Goal: Transaction & Acquisition: Download file/media

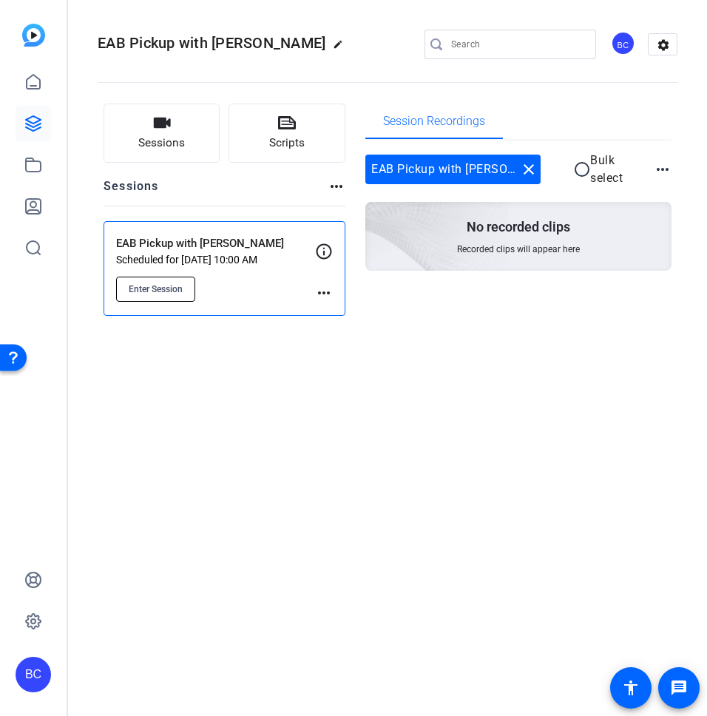
click at [154, 288] on span "Enter Session" at bounding box center [156, 289] width 54 height 12
click at [0, 0] on mat-sidenav-container "BC EAB Pickup with [PERSON_NAME] edit BC settings Sessions Scripts Sessions mor…" at bounding box center [353, 358] width 707 height 716
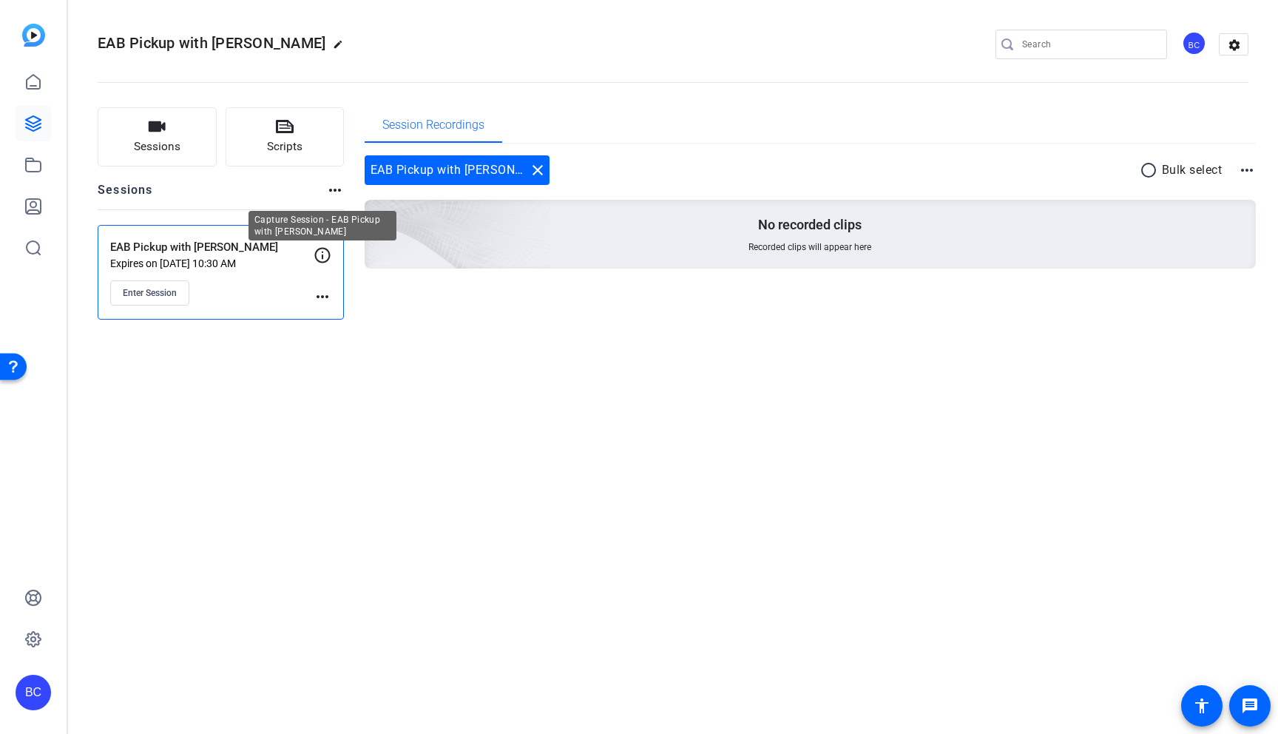
click at [320, 257] on icon at bounding box center [323, 255] width 18 height 18
click at [202, 252] on p "EAB Pickup with [PERSON_NAME]" at bounding box center [211, 247] width 203 height 17
click at [165, 260] on p "Expires on [DATE] 10:30 AM" at bounding box center [211, 263] width 203 height 12
click at [322, 297] on mat-icon "more_horiz" at bounding box center [323, 297] width 18 height 18
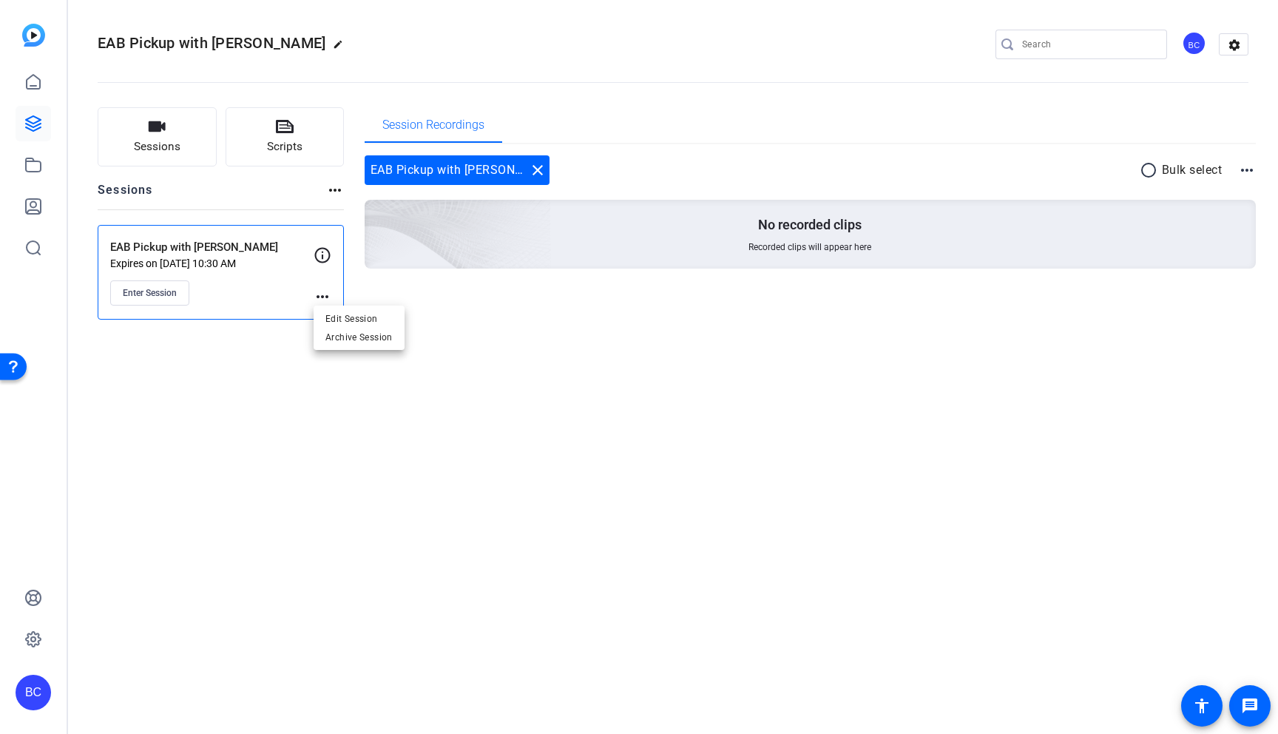
click at [0, 0] on span "Edit Session" at bounding box center [0, 0] width 0 height 0
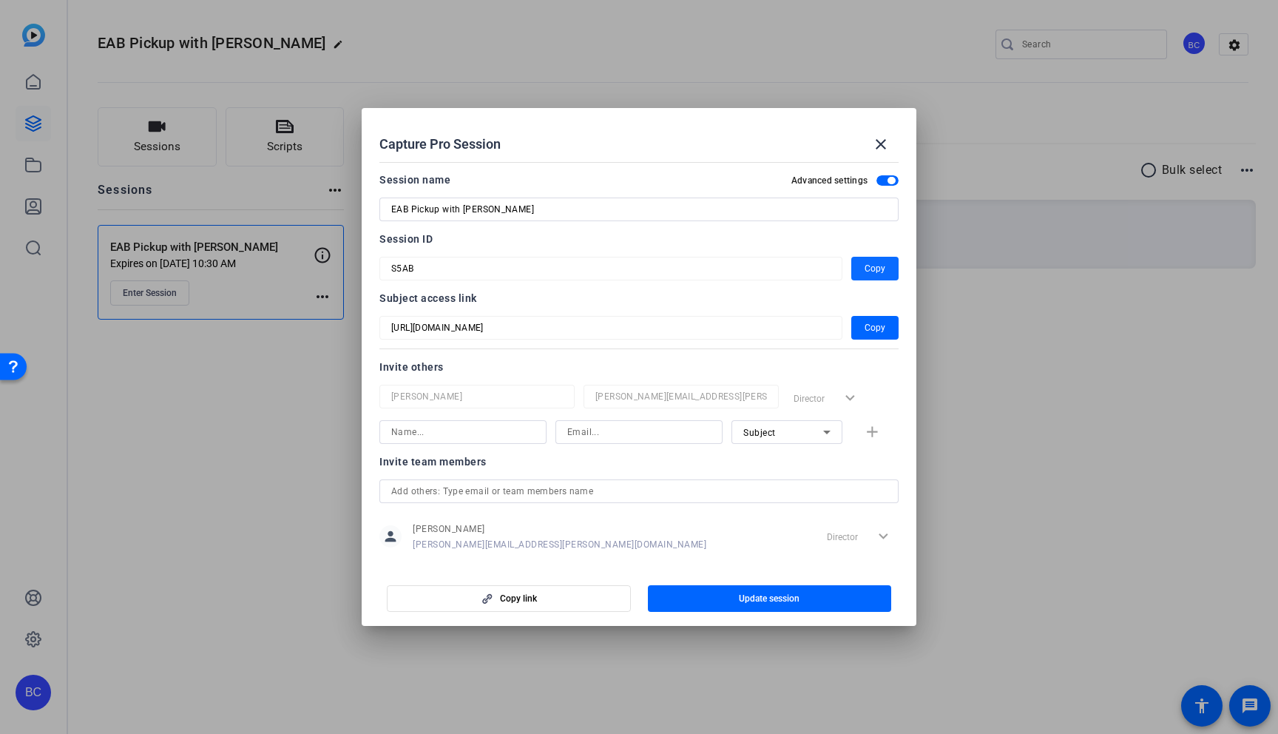
click at [706, 268] on span "Copy" at bounding box center [875, 269] width 21 height 18
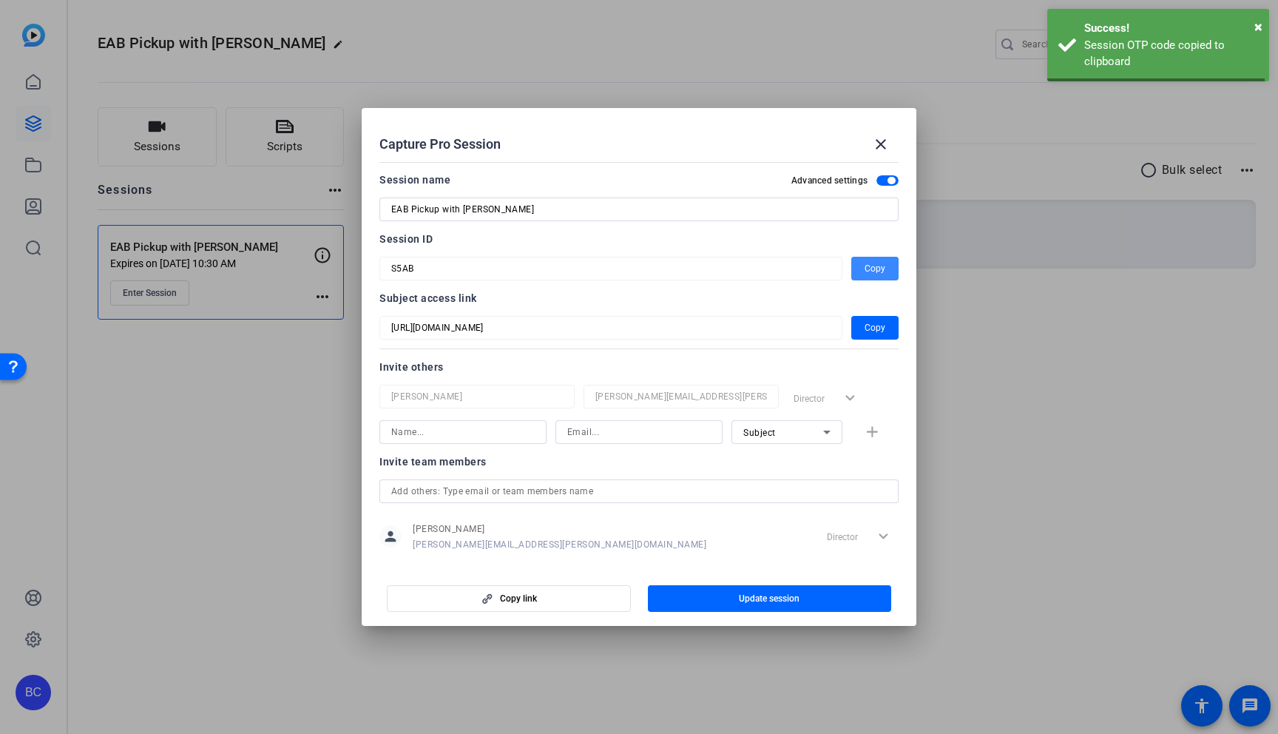
click at [706, 268] on span "Copy" at bounding box center [875, 269] width 21 height 18
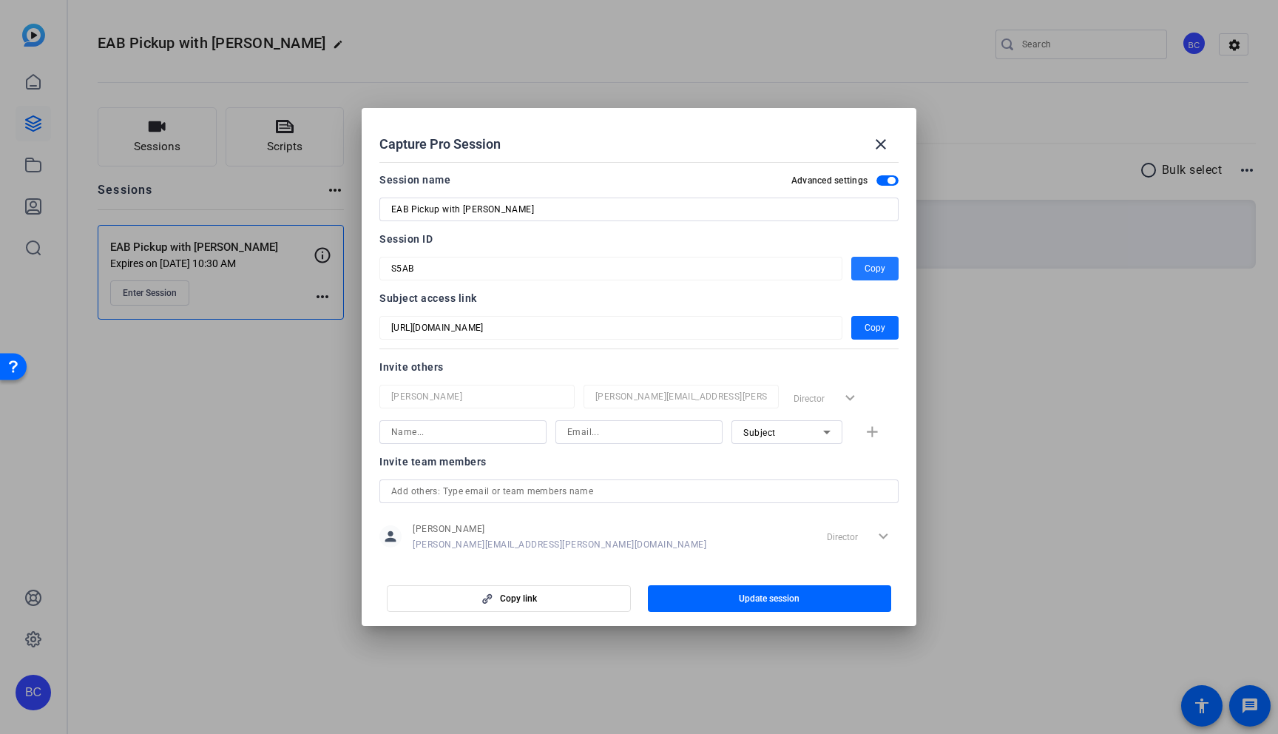
click at [706, 325] on span "Copy" at bounding box center [875, 328] width 21 height 18
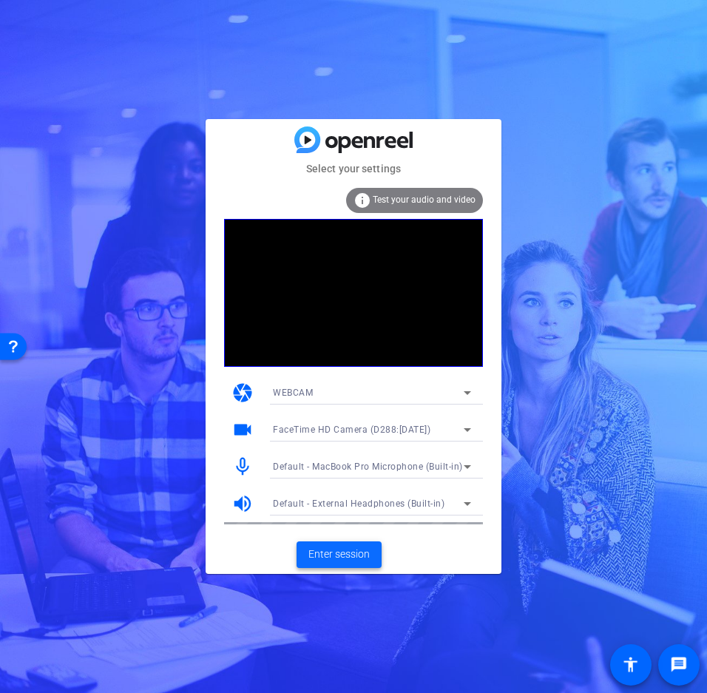
click at [344, 551] on span "Enter session" at bounding box center [338, 555] width 61 height 16
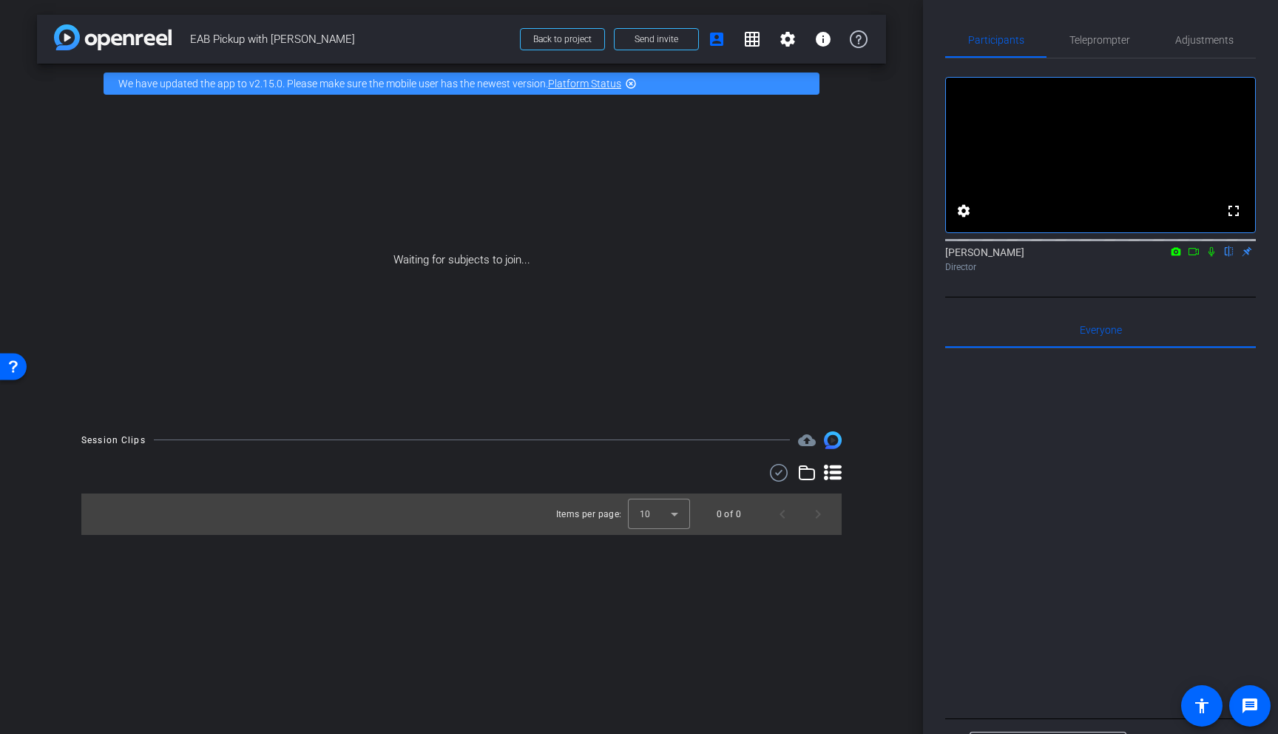
click at [10, 368] on div "Open Resource Center" at bounding box center [13, 366] width 12 height 12
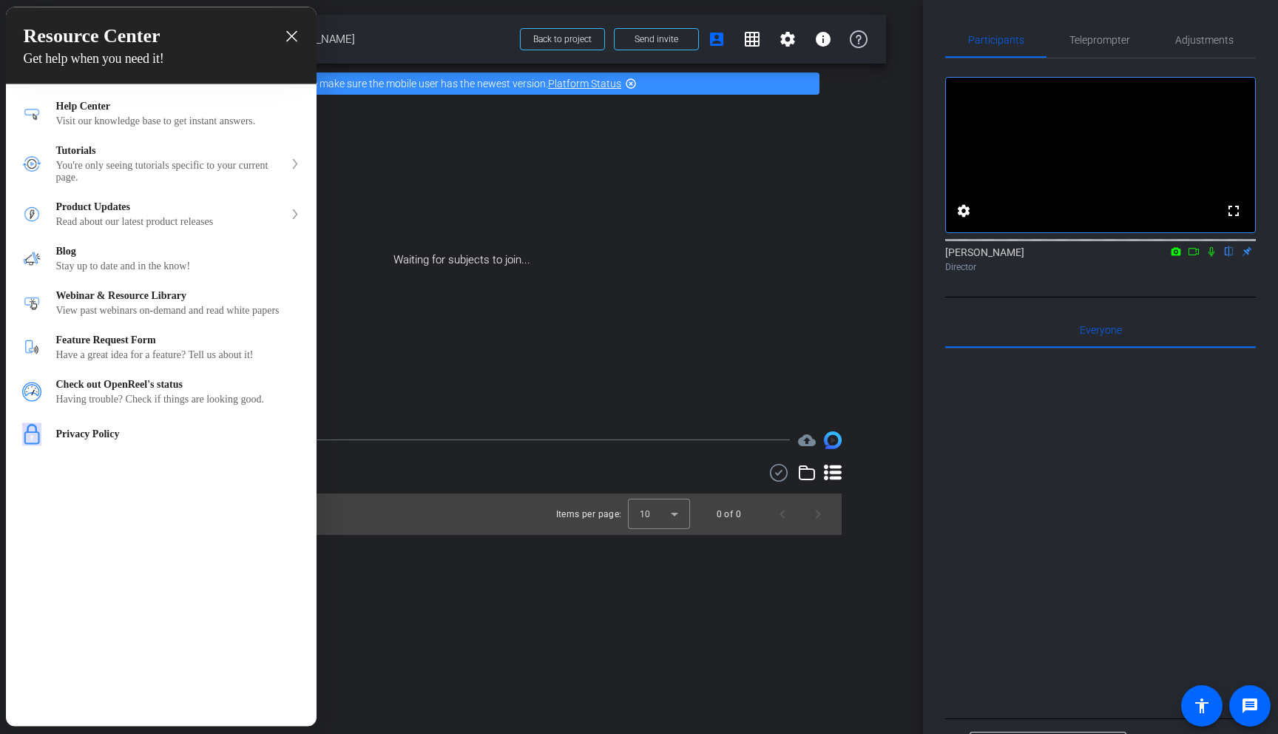
click at [402, 216] on div at bounding box center [639, 367] width 1278 height 734
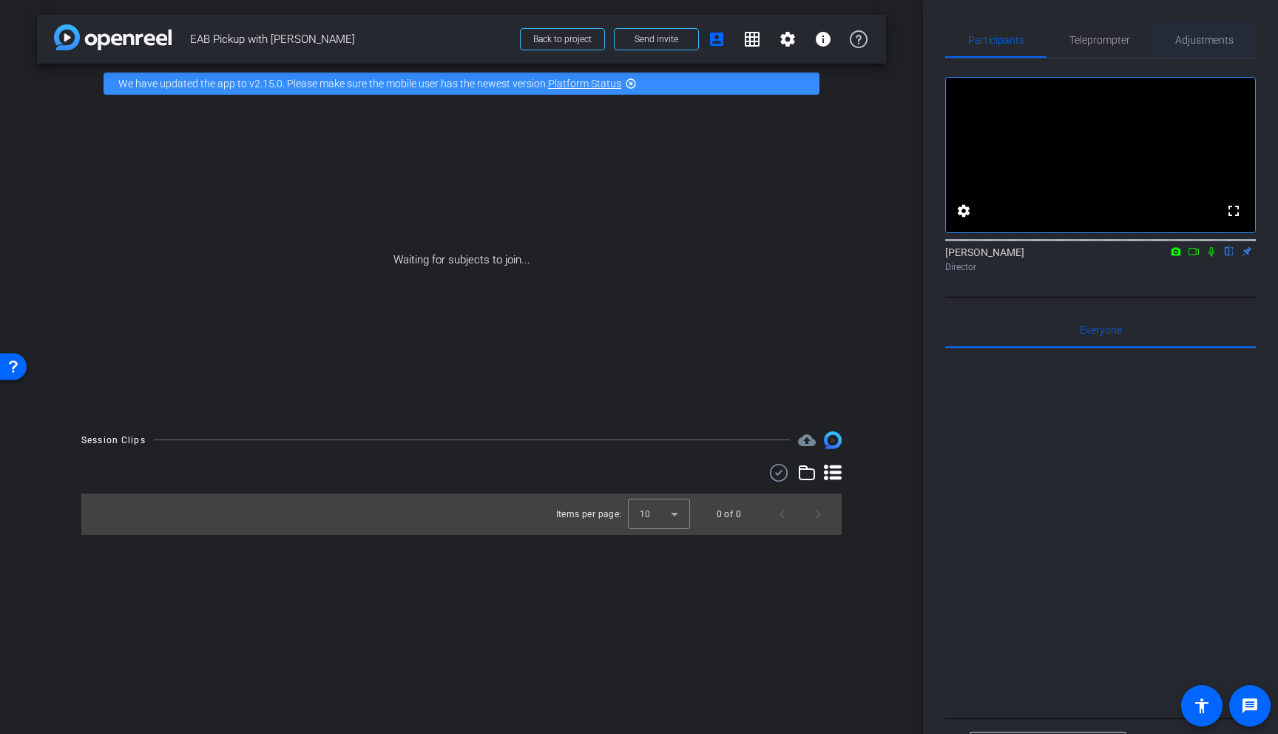
click at [706, 41] on span "Adjustments" at bounding box center [1204, 40] width 58 height 10
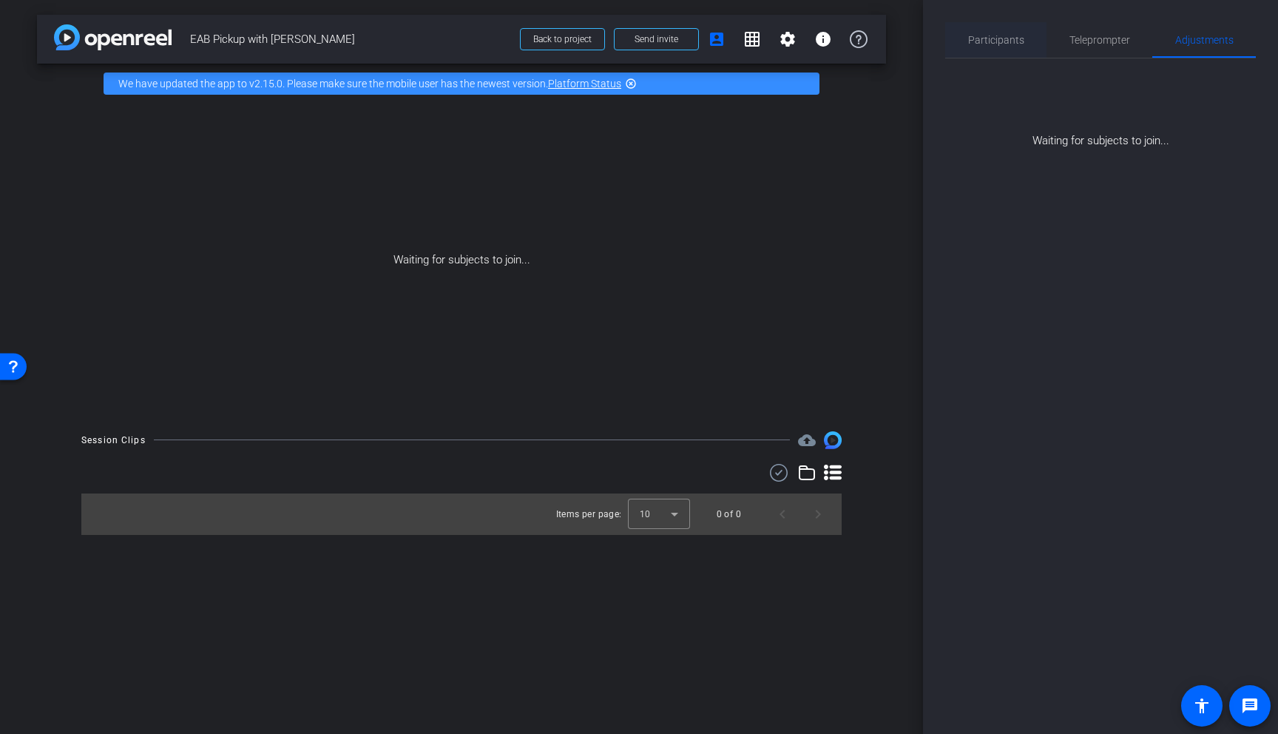
click at [706, 39] on span "Participants" at bounding box center [996, 40] width 56 height 10
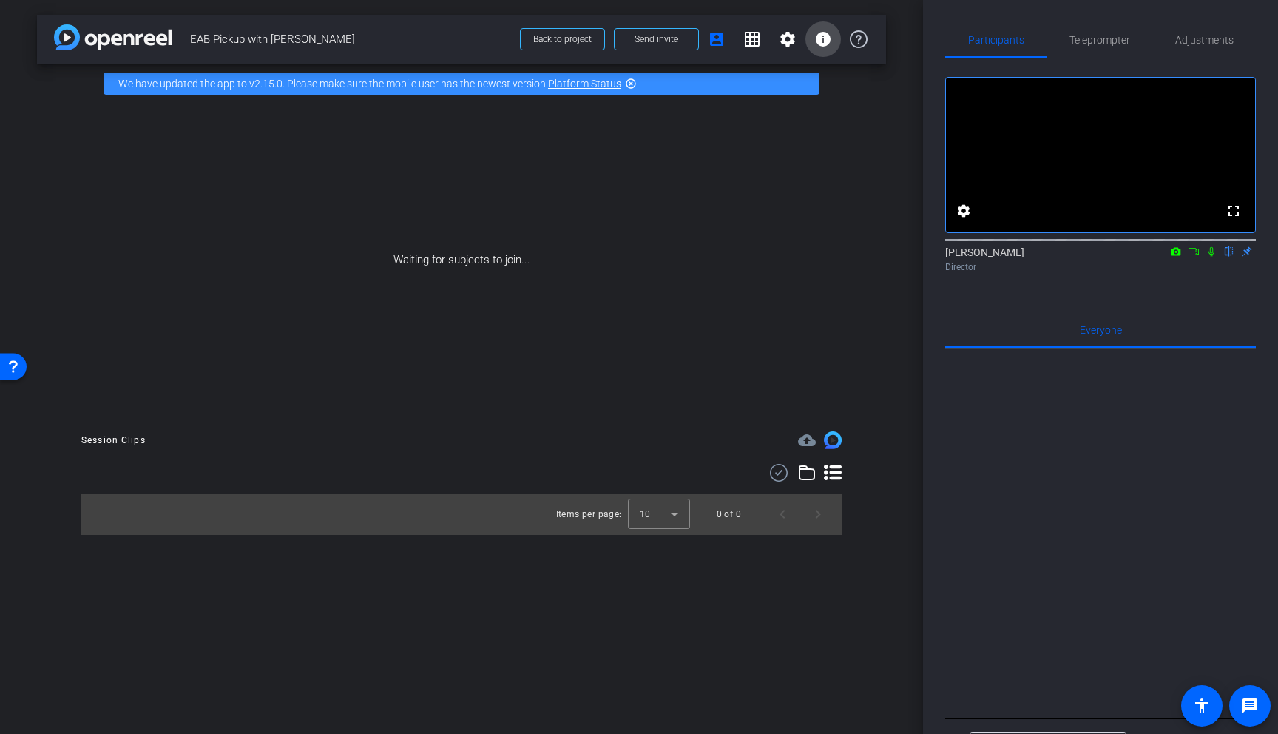
click at [706, 40] on mat-icon "info" at bounding box center [823, 39] width 18 height 18
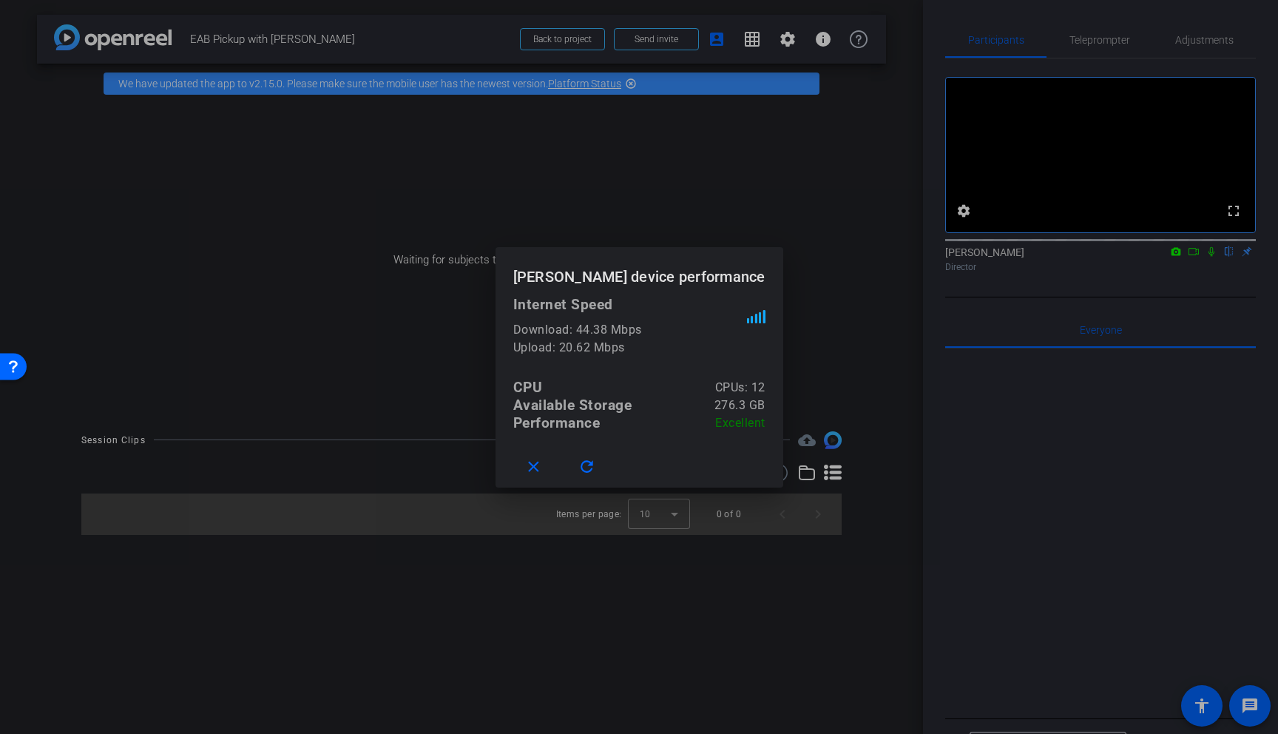
click at [706, 135] on div at bounding box center [639, 367] width 1278 height 734
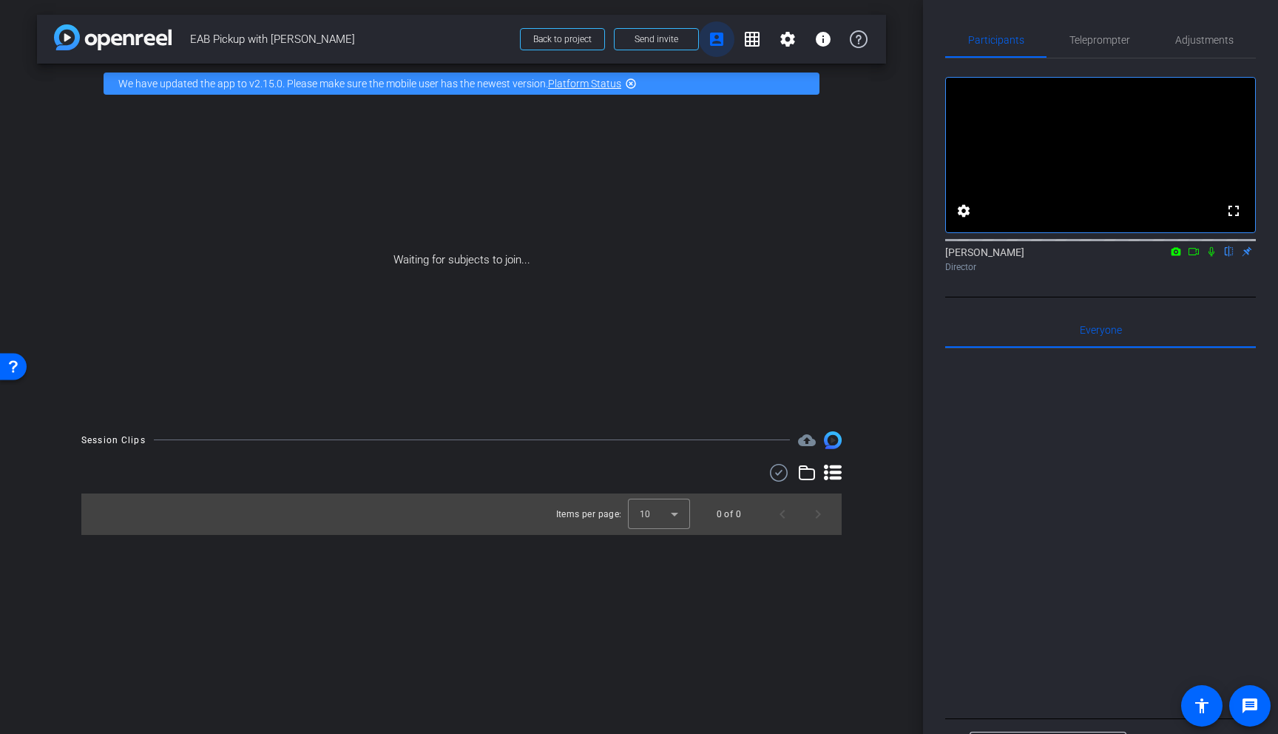
click at [706, 39] on mat-icon "account_box" at bounding box center [717, 39] width 18 height 18
click at [706, 42] on mat-icon "info" at bounding box center [823, 39] width 18 height 18
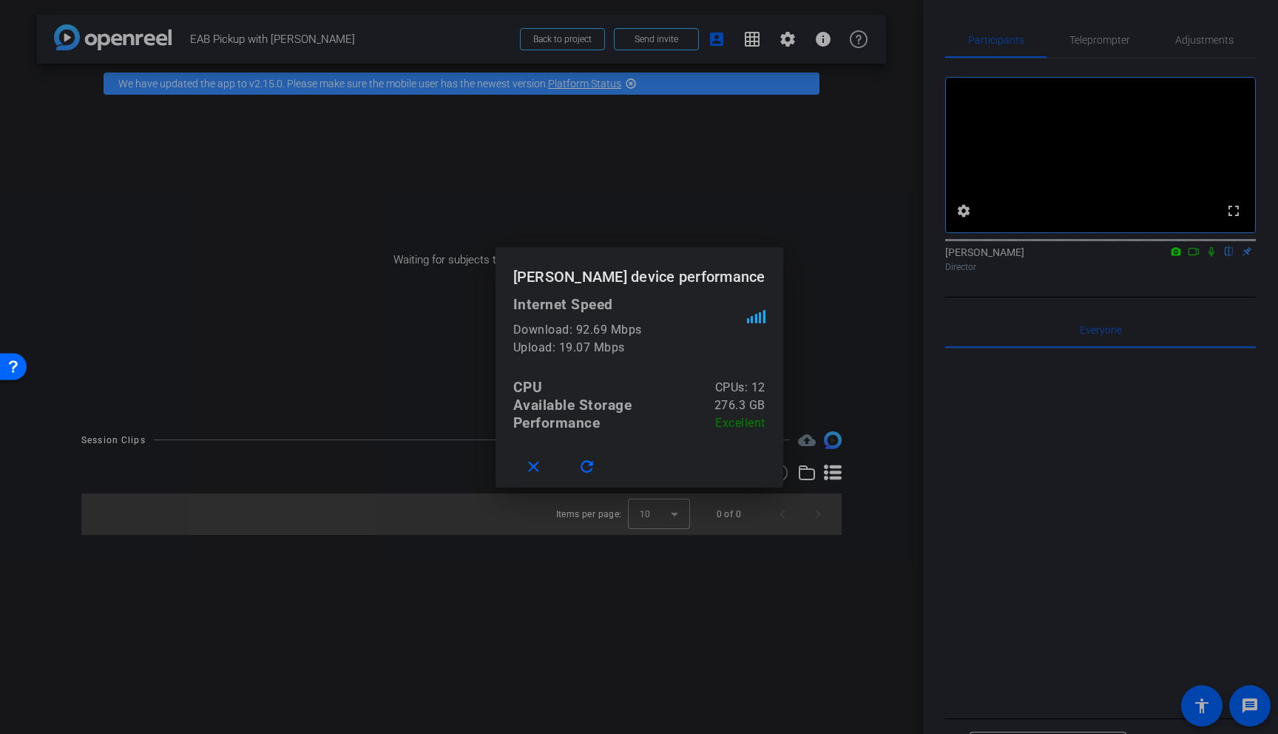
click at [706, 243] on div at bounding box center [639, 367] width 1278 height 734
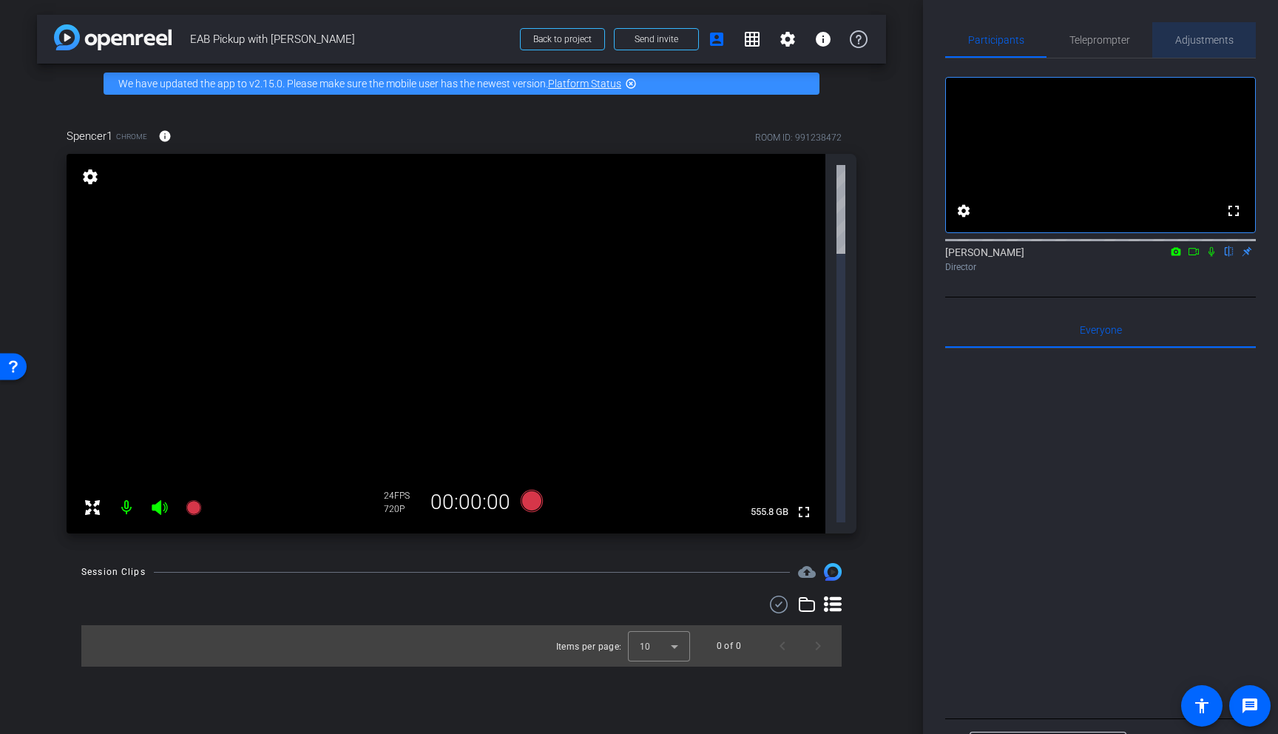
click at [706, 44] on span "Adjustments" at bounding box center [1204, 40] width 58 height 10
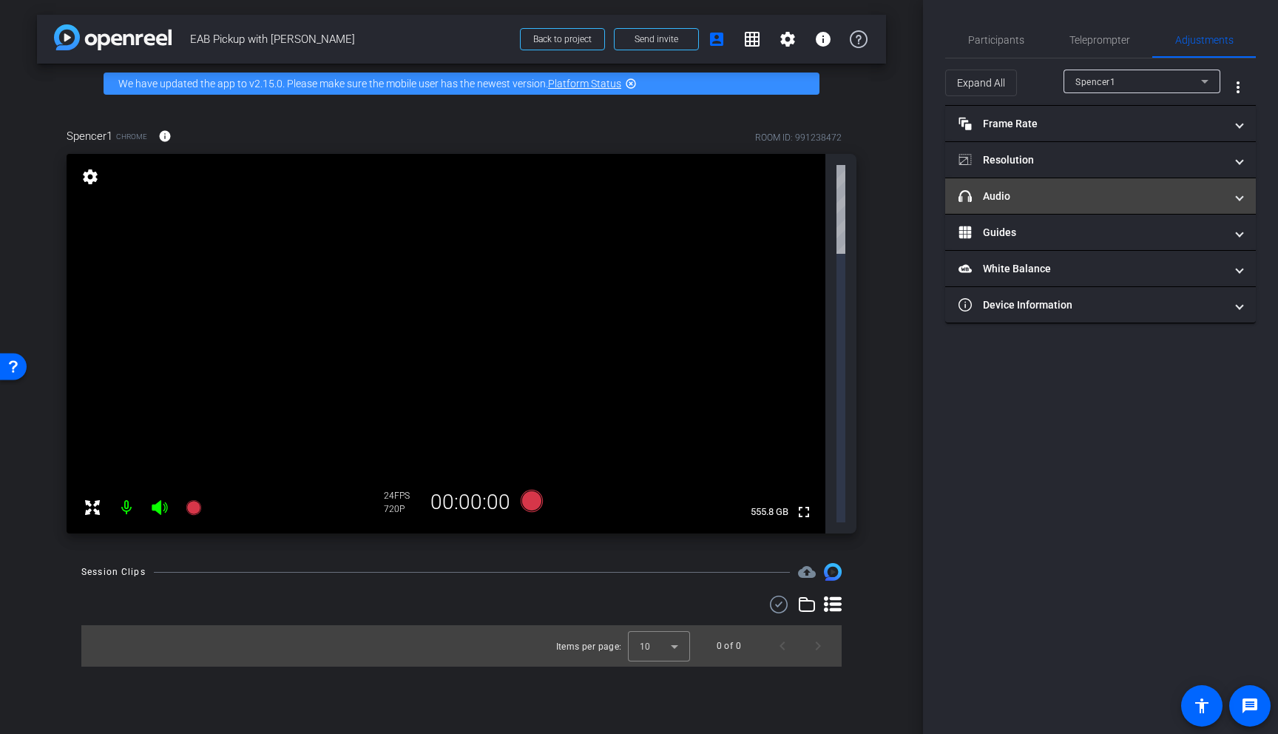
click at [706, 199] on span at bounding box center [1240, 197] width 6 height 16
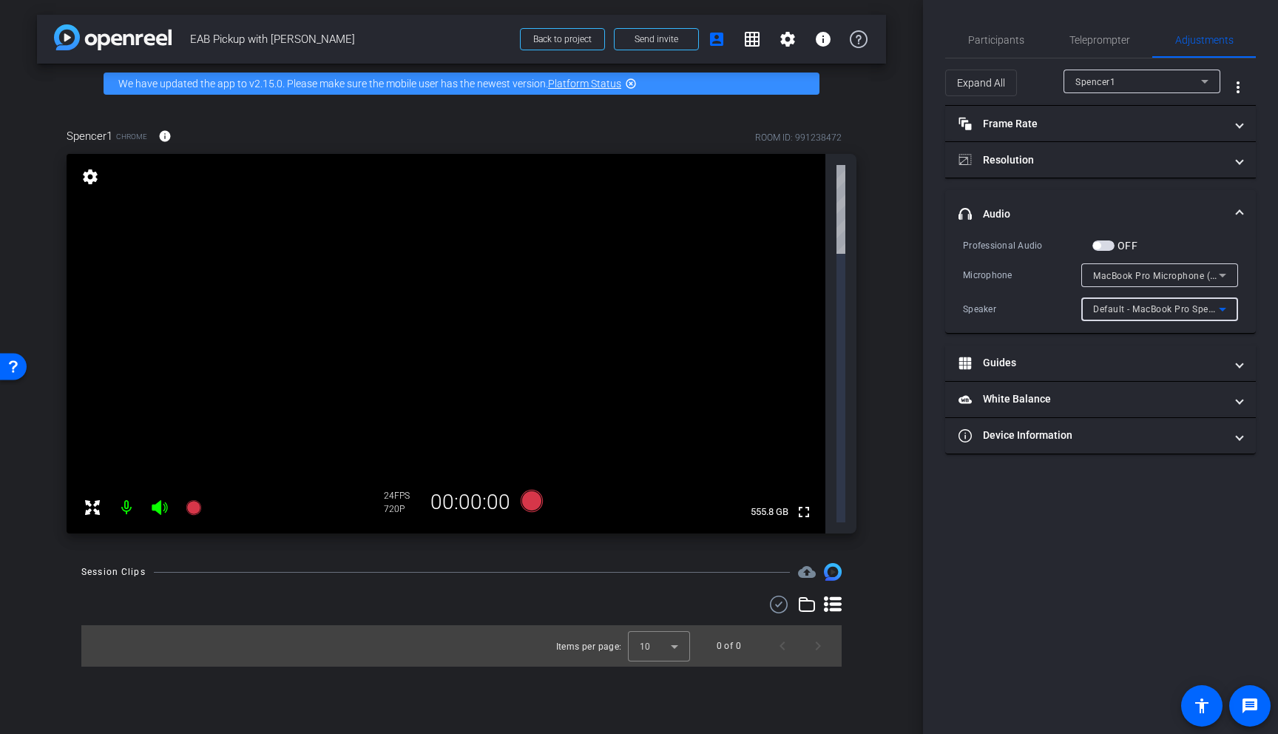
click at [706, 310] on icon at bounding box center [1223, 309] width 18 height 18
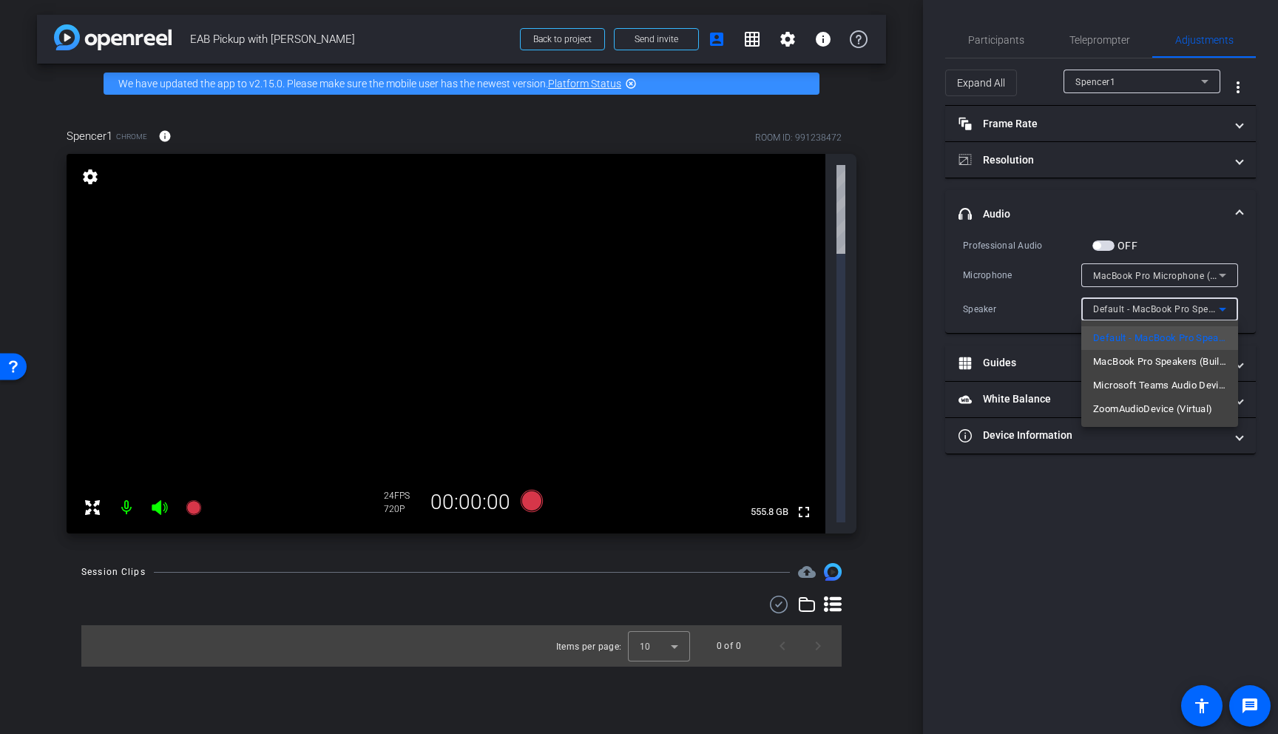
click at [706, 338] on div at bounding box center [639, 367] width 1278 height 734
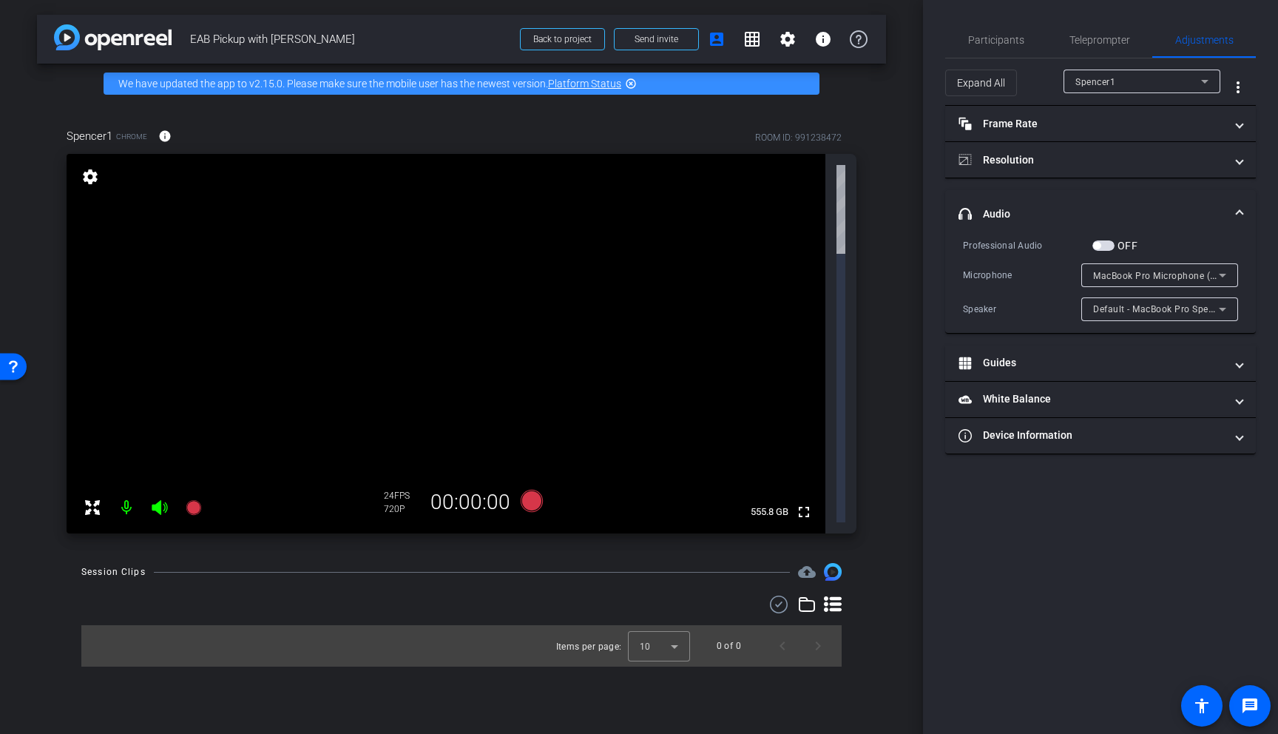
click at [706, 595] on icon at bounding box center [807, 604] width 18 height 18
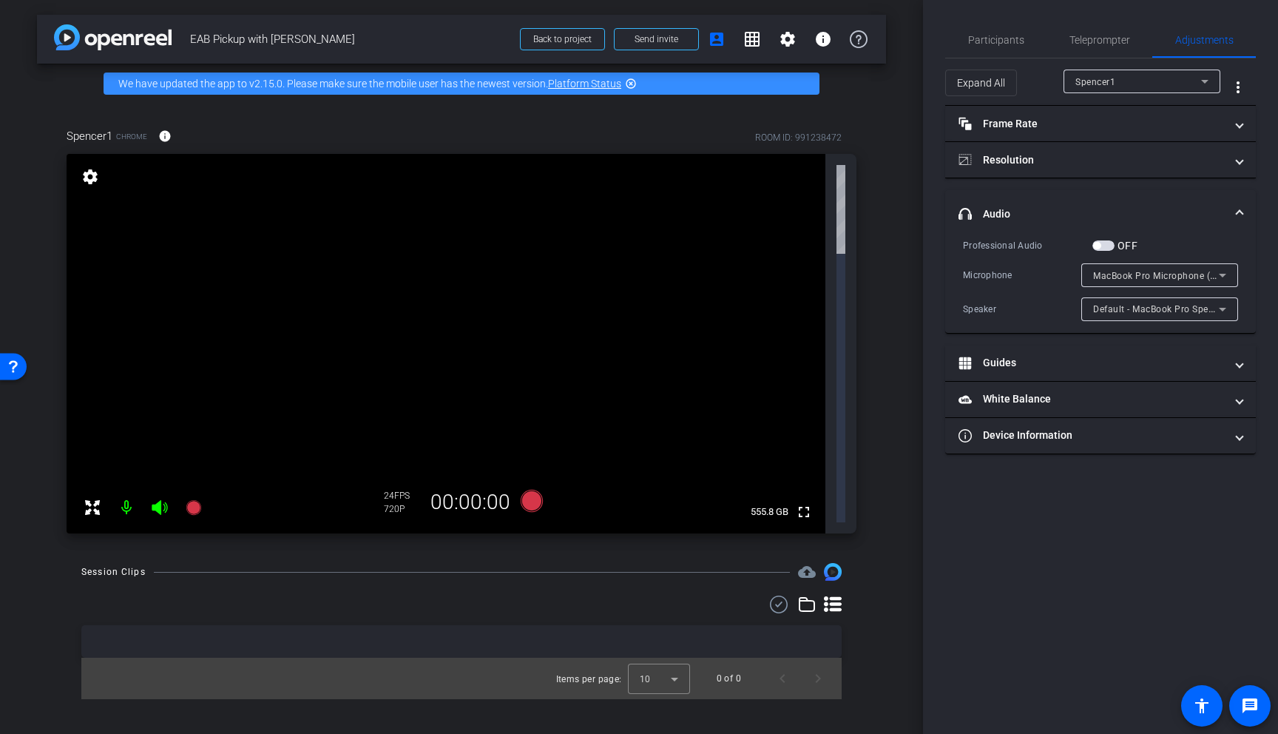
click at [706, 596] on icon at bounding box center [833, 604] width 18 height 16
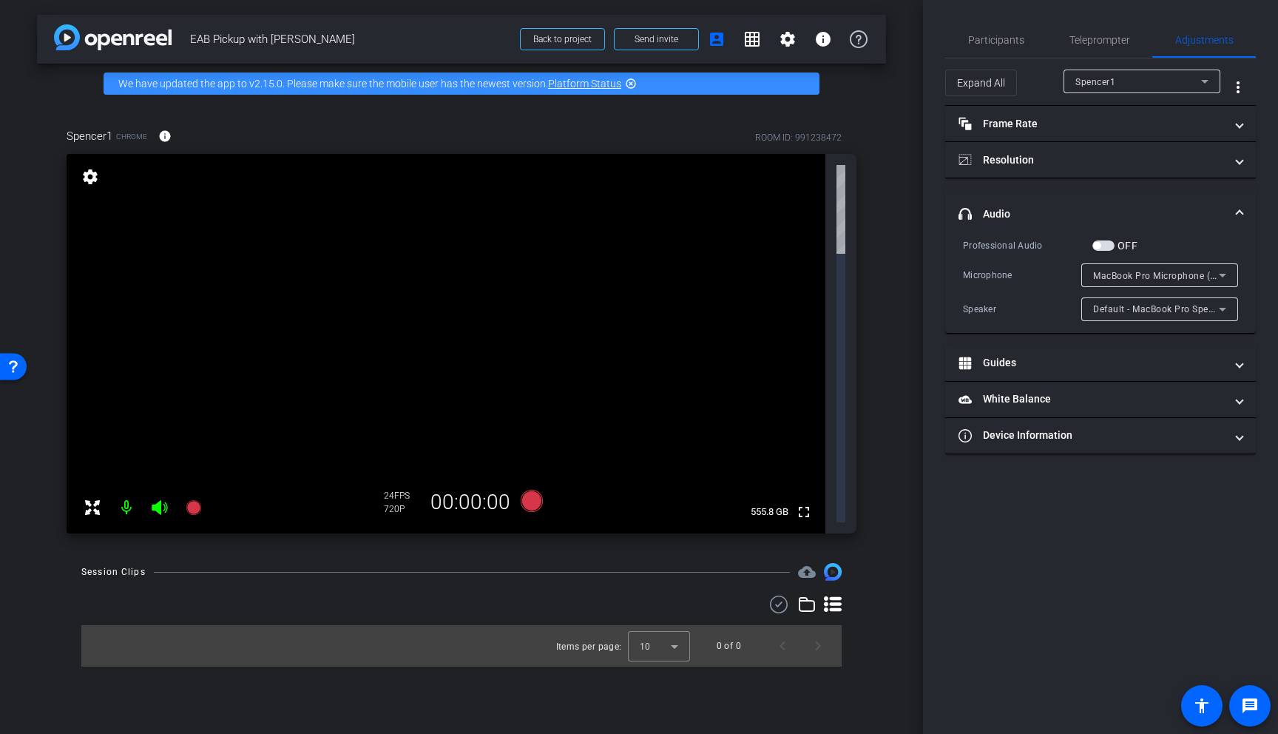
click at [706, 596] on icon at bounding box center [833, 604] width 18 height 16
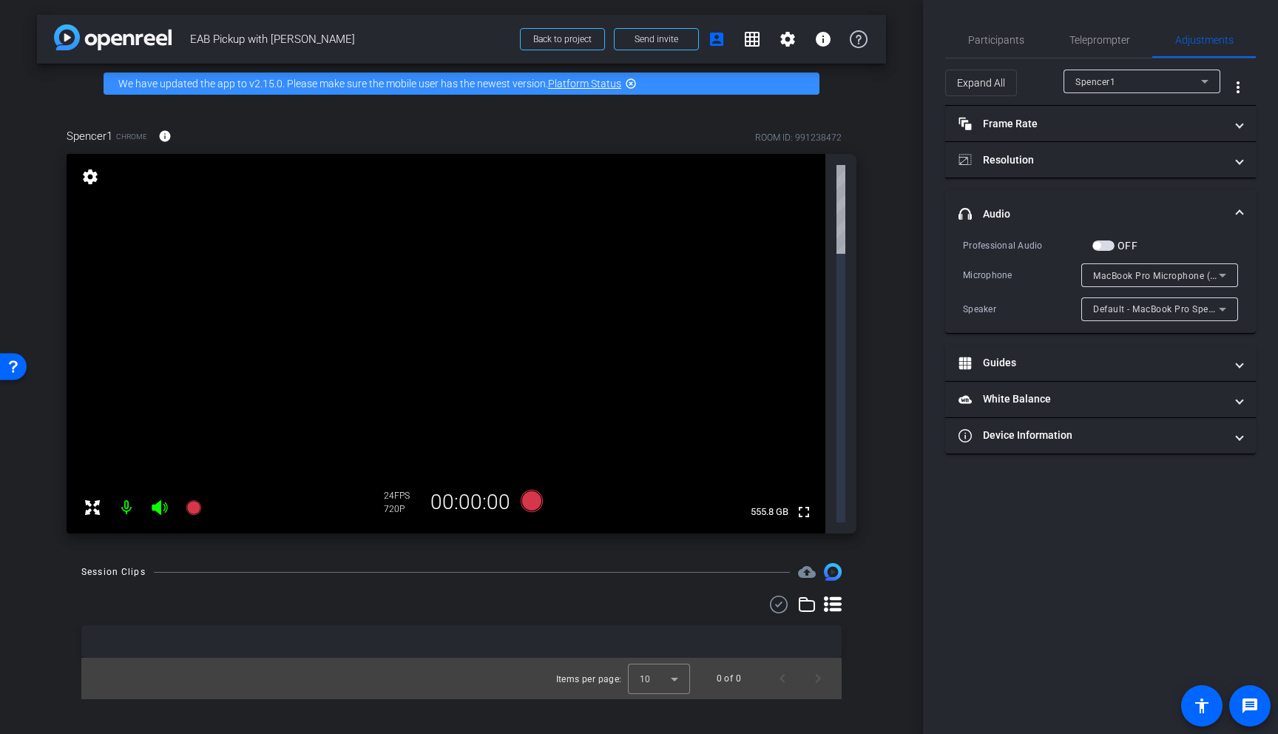
click at [706, 595] on icon at bounding box center [807, 604] width 18 height 18
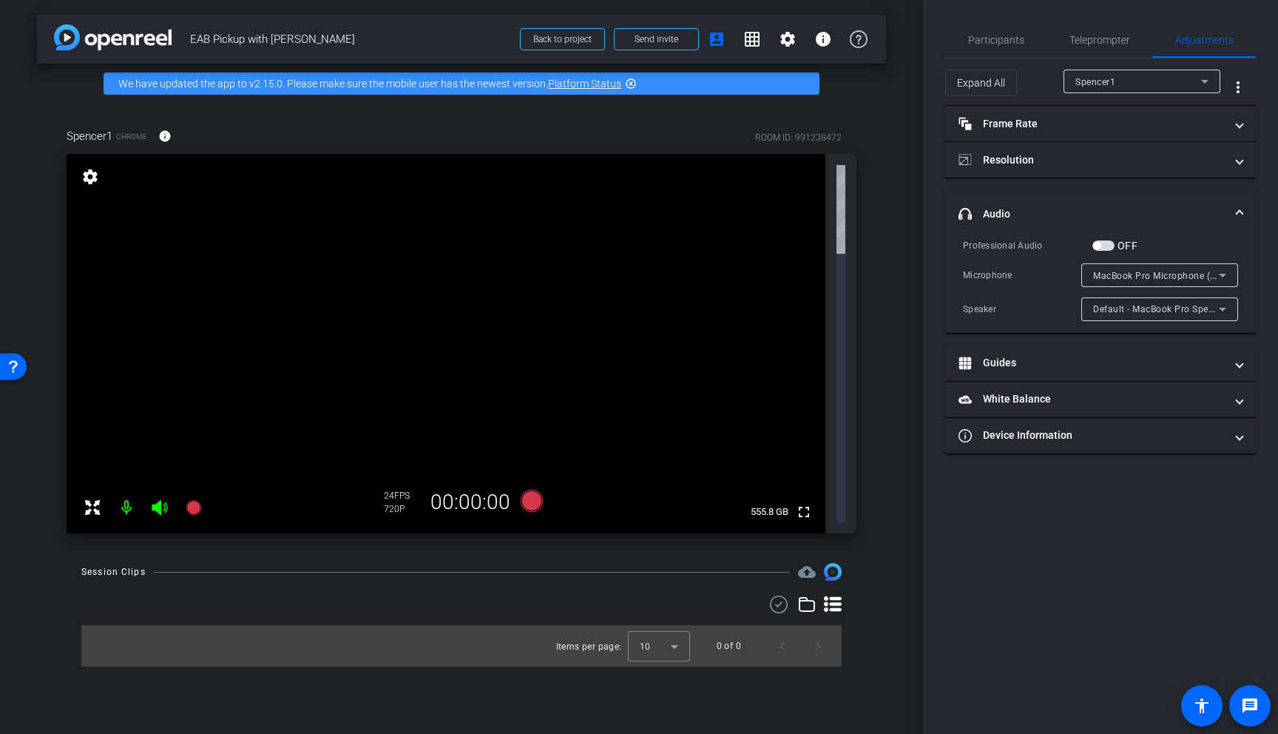
click at [706, 595] on icon at bounding box center [807, 604] width 18 height 18
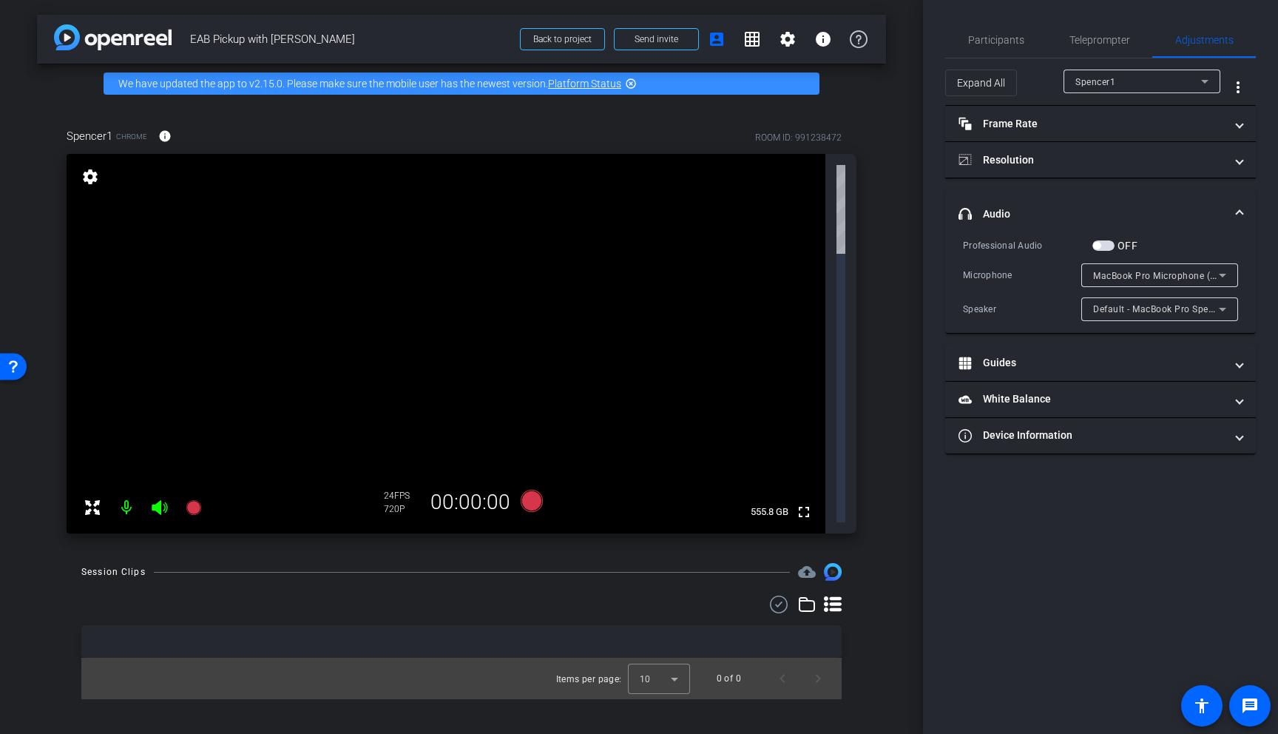
click at [706, 80] on icon at bounding box center [1205, 81] width 18 height 18
click at [706, 80] on div at bounding box center [639, 367] width 1278 height 734
click at [706, 83] on mat-icon "more_vert" at bounding box center [1238, 87] width 18 height 18
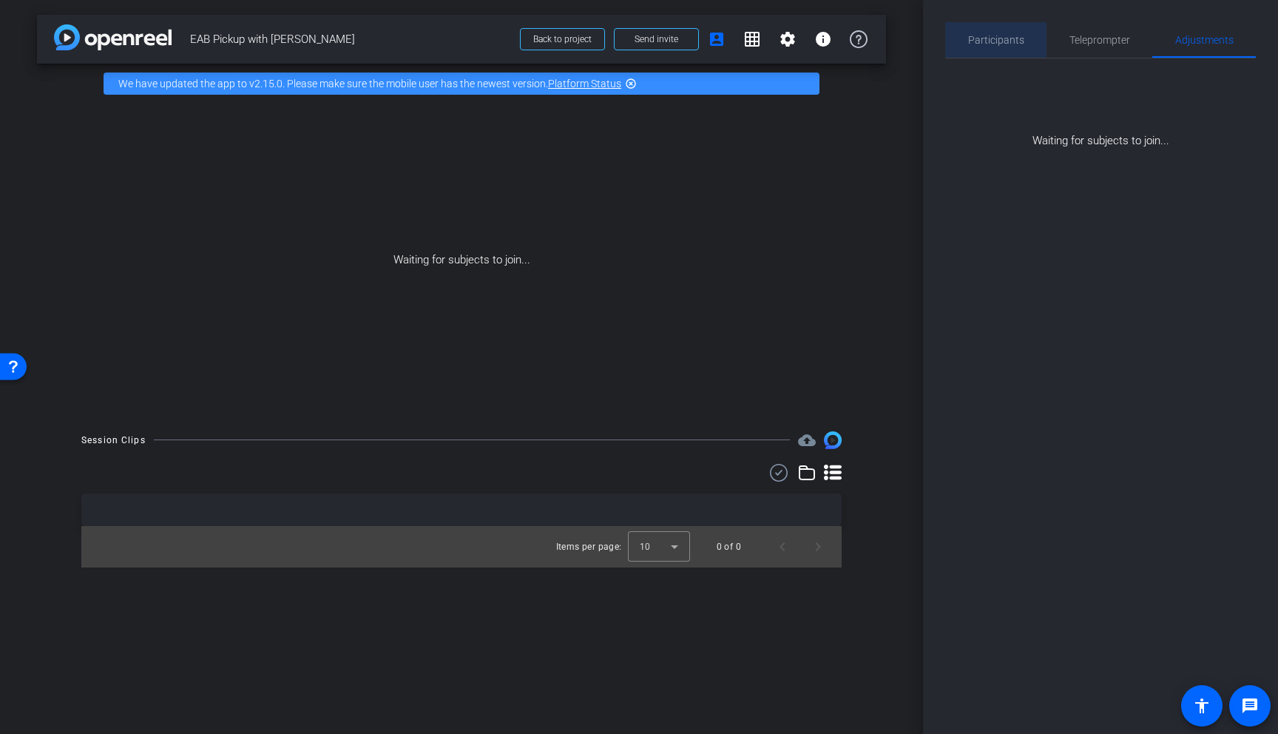
click at [706, 44] on span "Participants" at bounding box center [996, 40] width 56 height 10
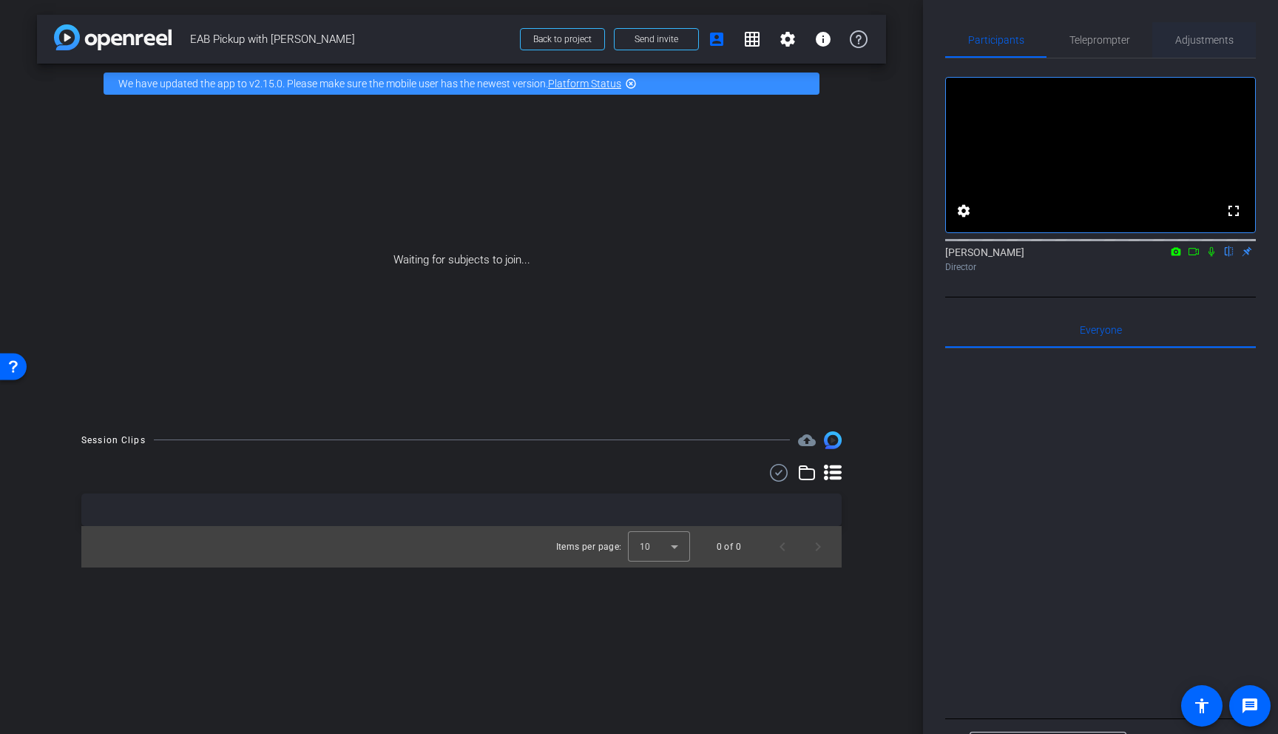
click at [706, 35] on span "Adjustments" at bounding box center [1204, 40] width 58 height 10
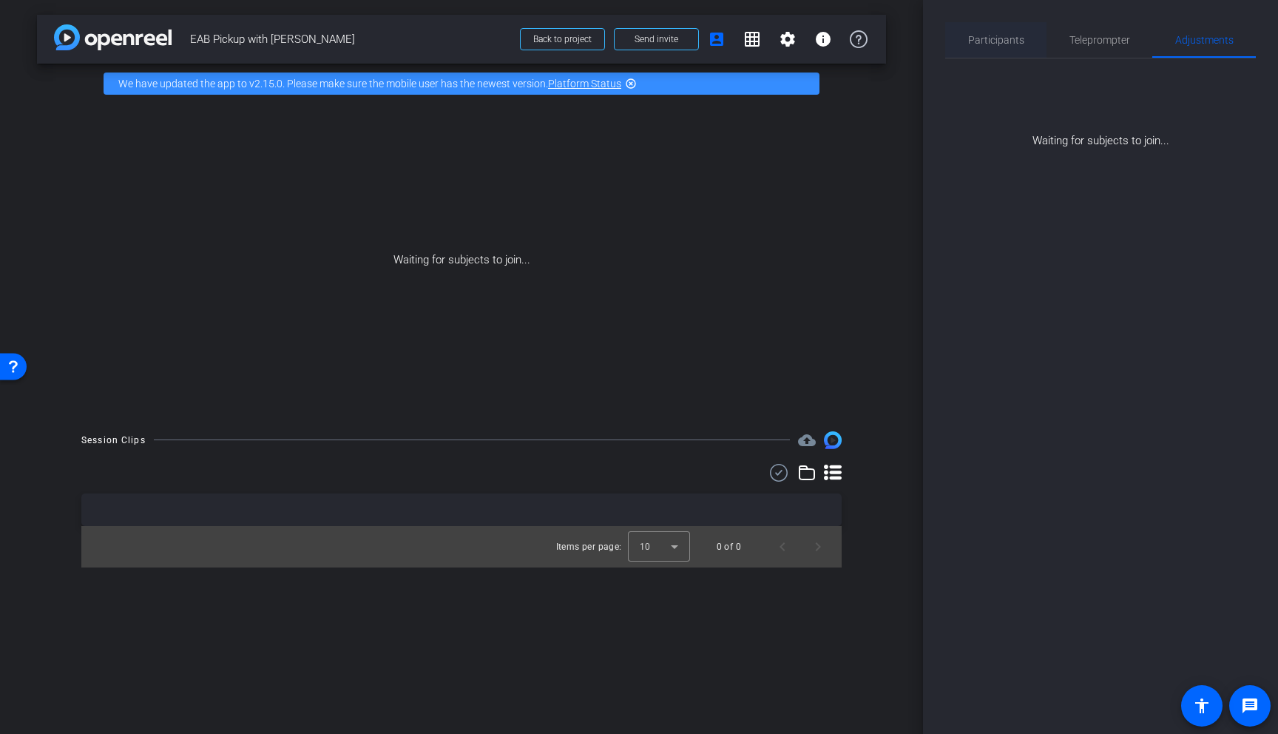
click at [706, 39] on span "Participants" at bounding box center [996, 40] width 56 height 10
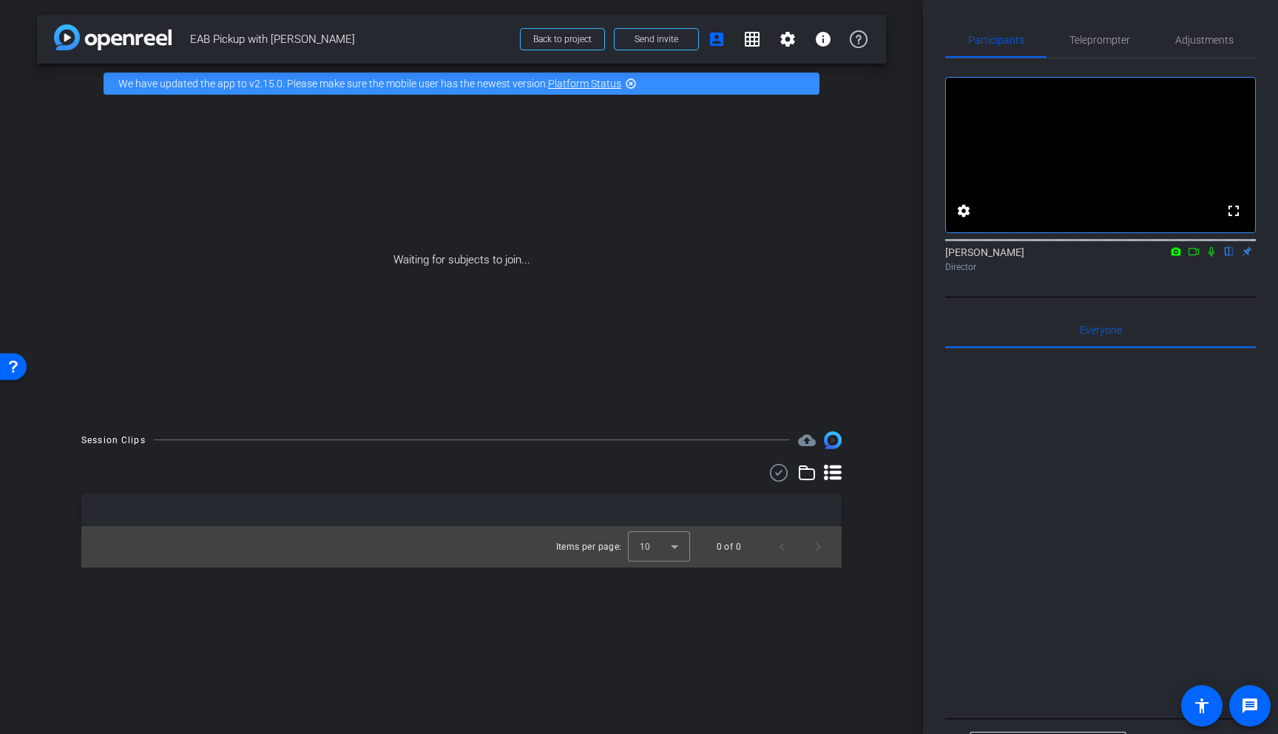
click at [706, 436] on img at bounding box center [833, 440] width 18 height 18
click at [706, 473] on icon at bounding box center [779, 473] width 22 height 18
click at [706, 472] on span at bounding box center [764, 474] width 52 height 36
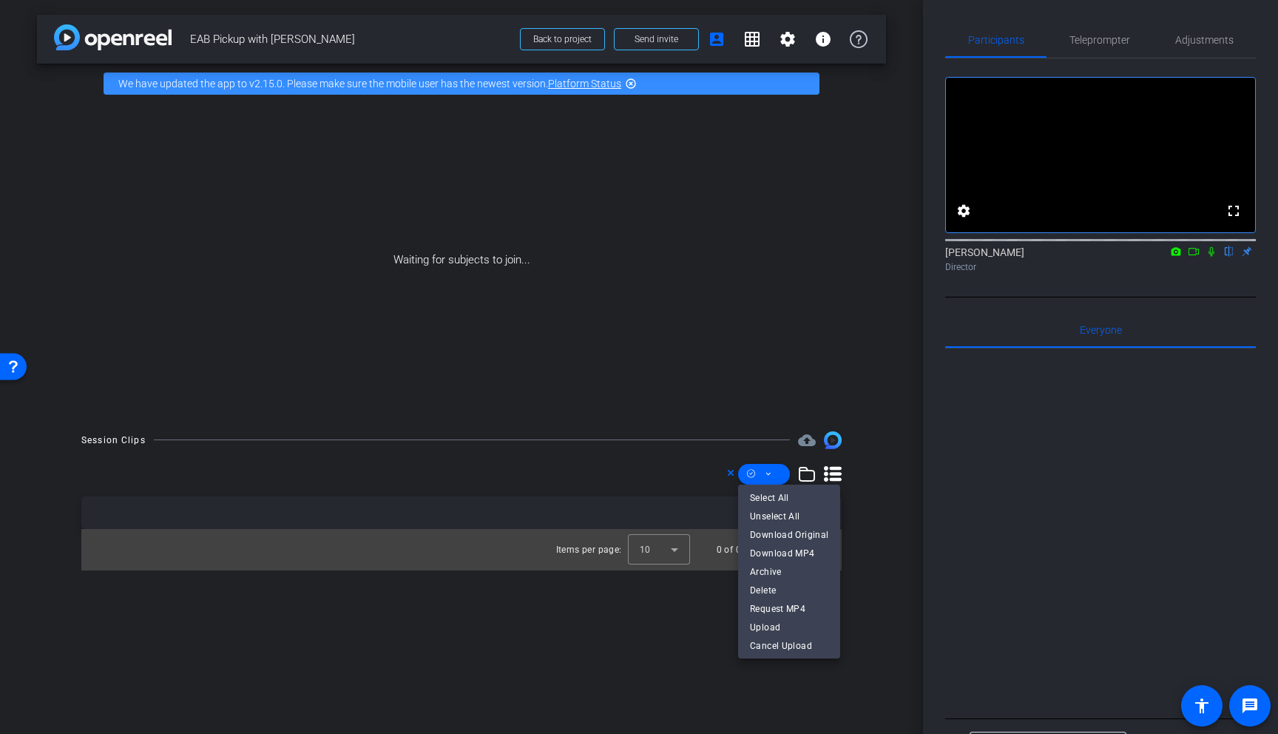
click at [706, 473] on div at bounding box center [639, 367] width 1278 height 734
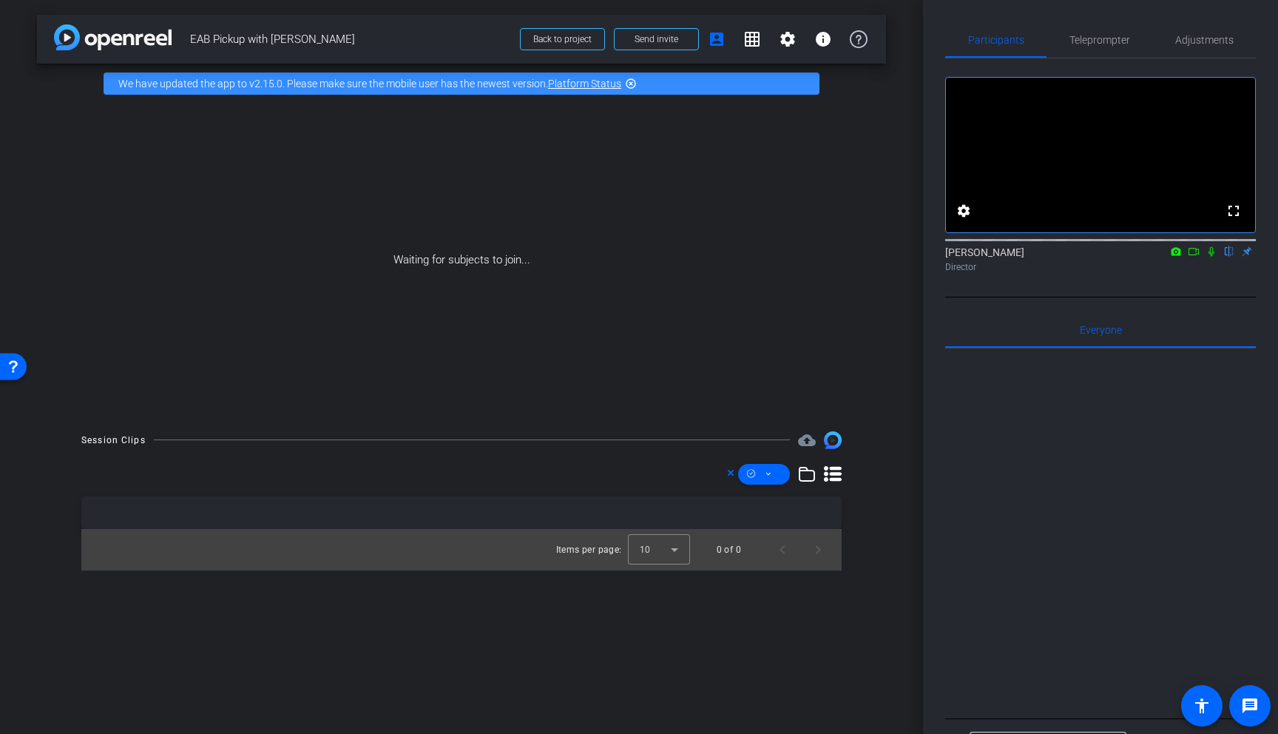
click at [706, 473] on icon at bounding box center [730, 473] width 7 height 18
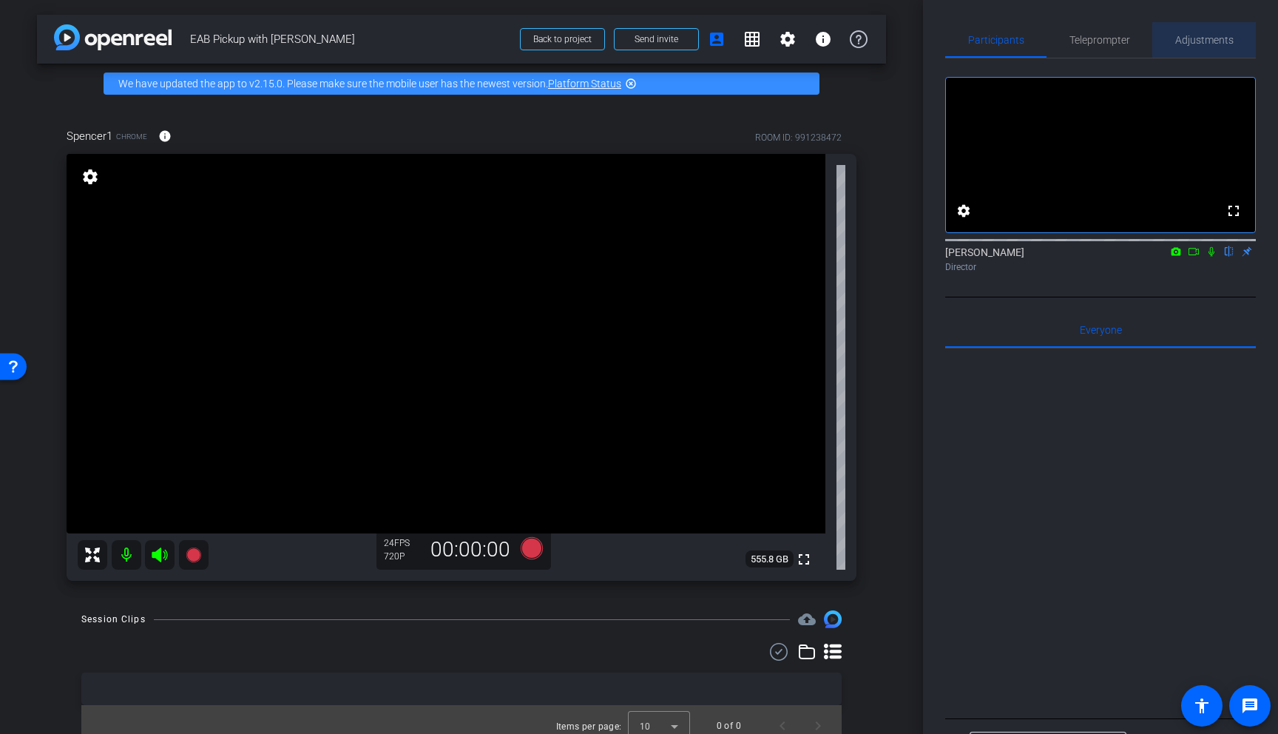
click at [706, 38] on span "Adjustments" at bounding box center [1204, 40] width 58 height 10
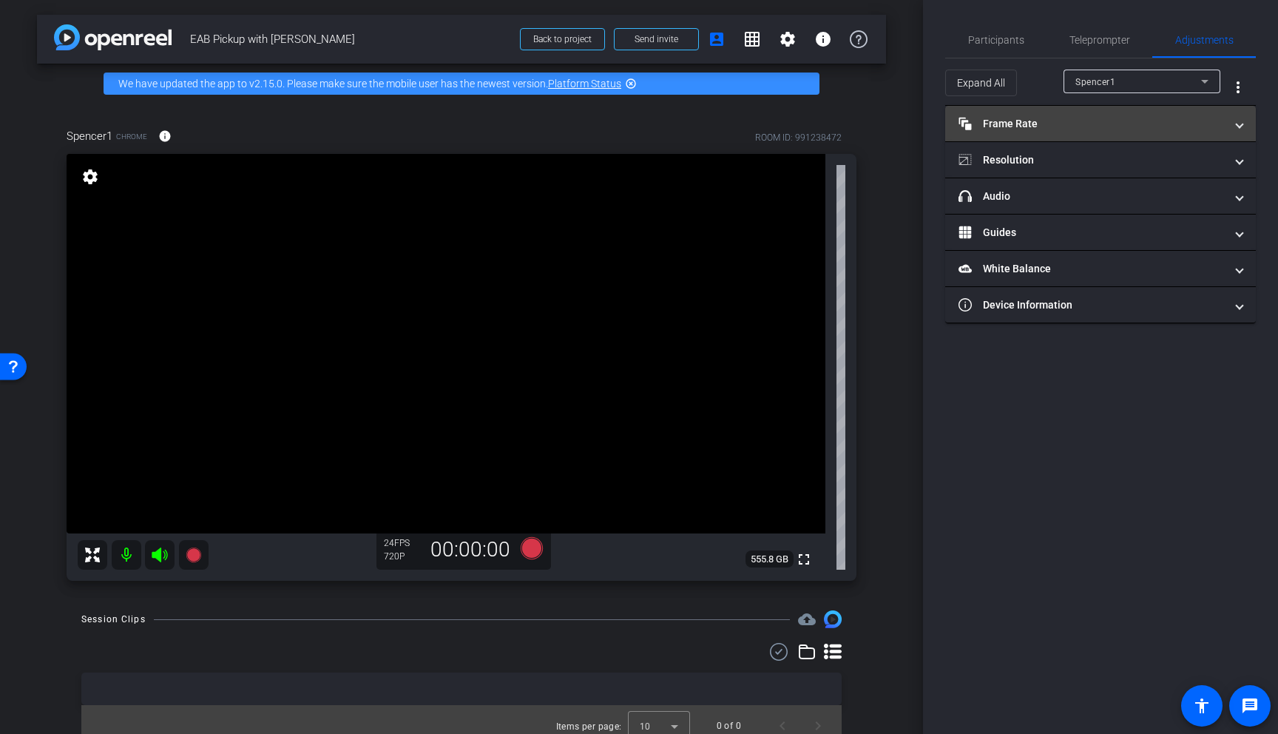
click at [706, 121] on span at bounding box center [1240, 124] width 6 height 16
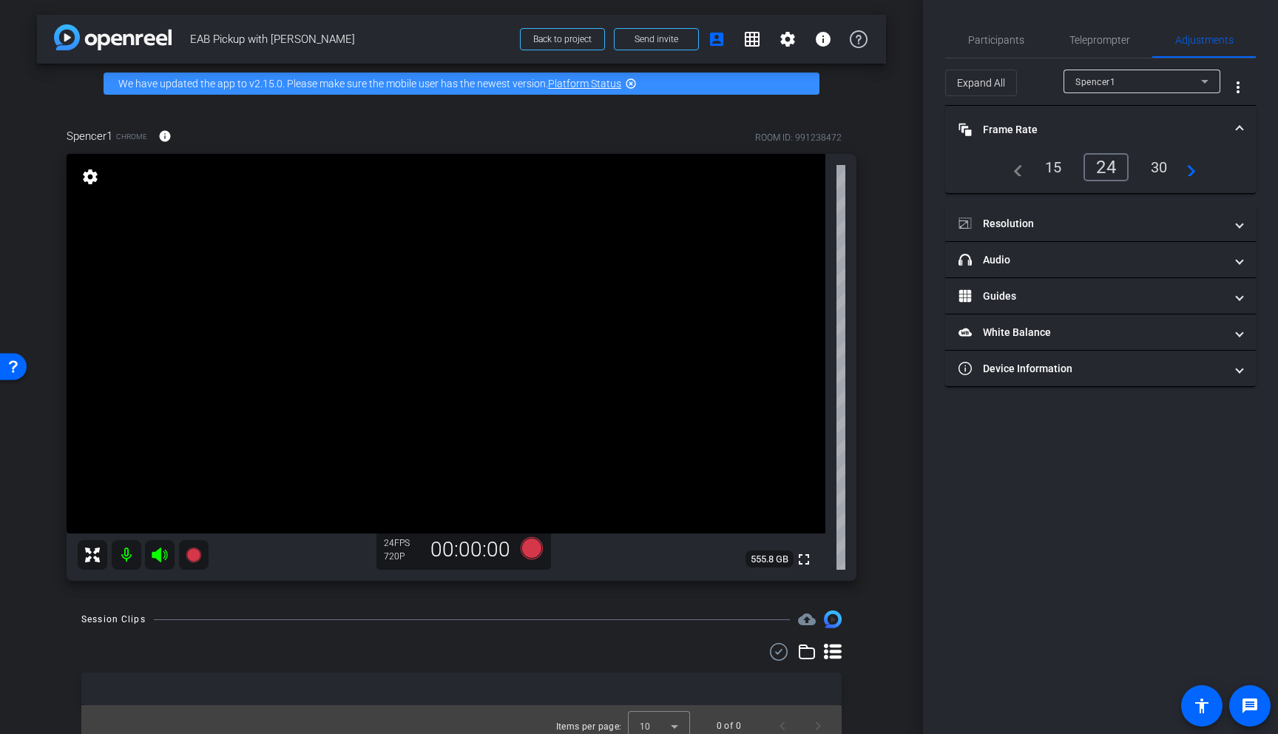
click at [706, 171] on div "30" at bounding box center [1159, 167] width 39 height 25
click at [706, 223] on span at bounding box center [1240, 224] width 6 height 16
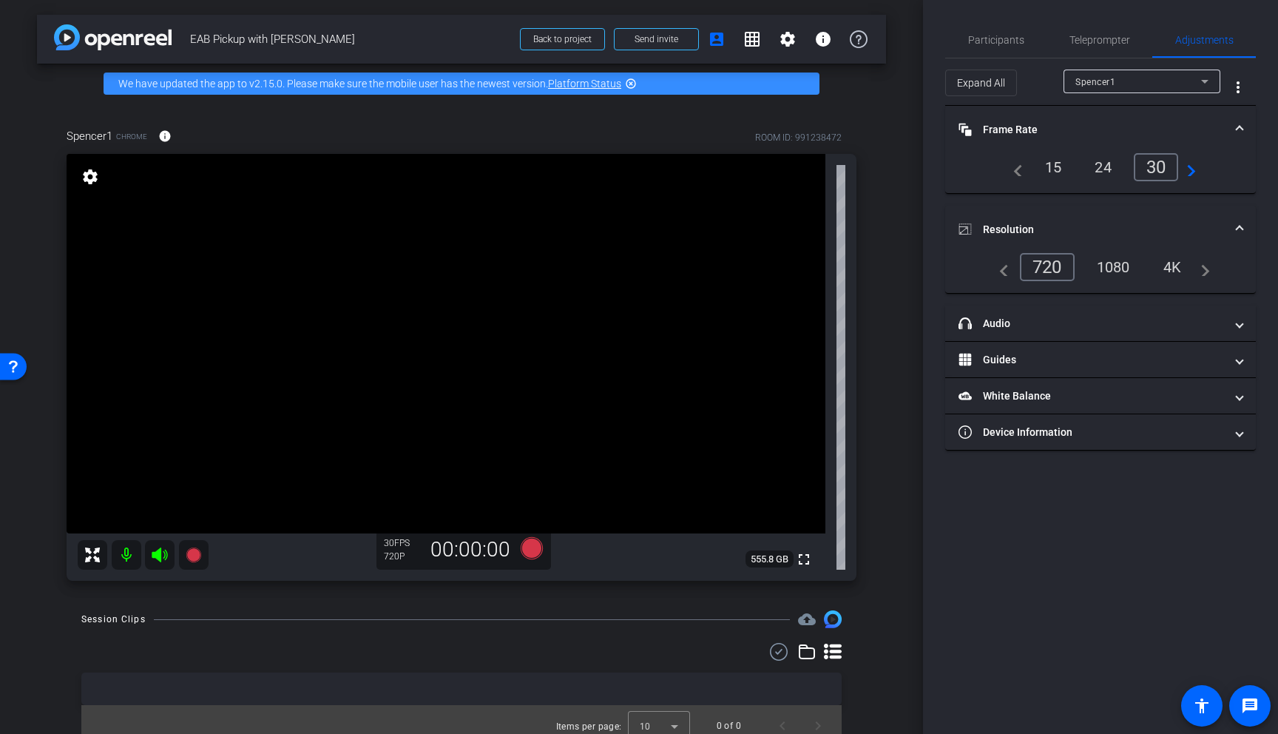
click at [706, 266] on div "1080" at bounding box center [1113, 266] width 55 height 25
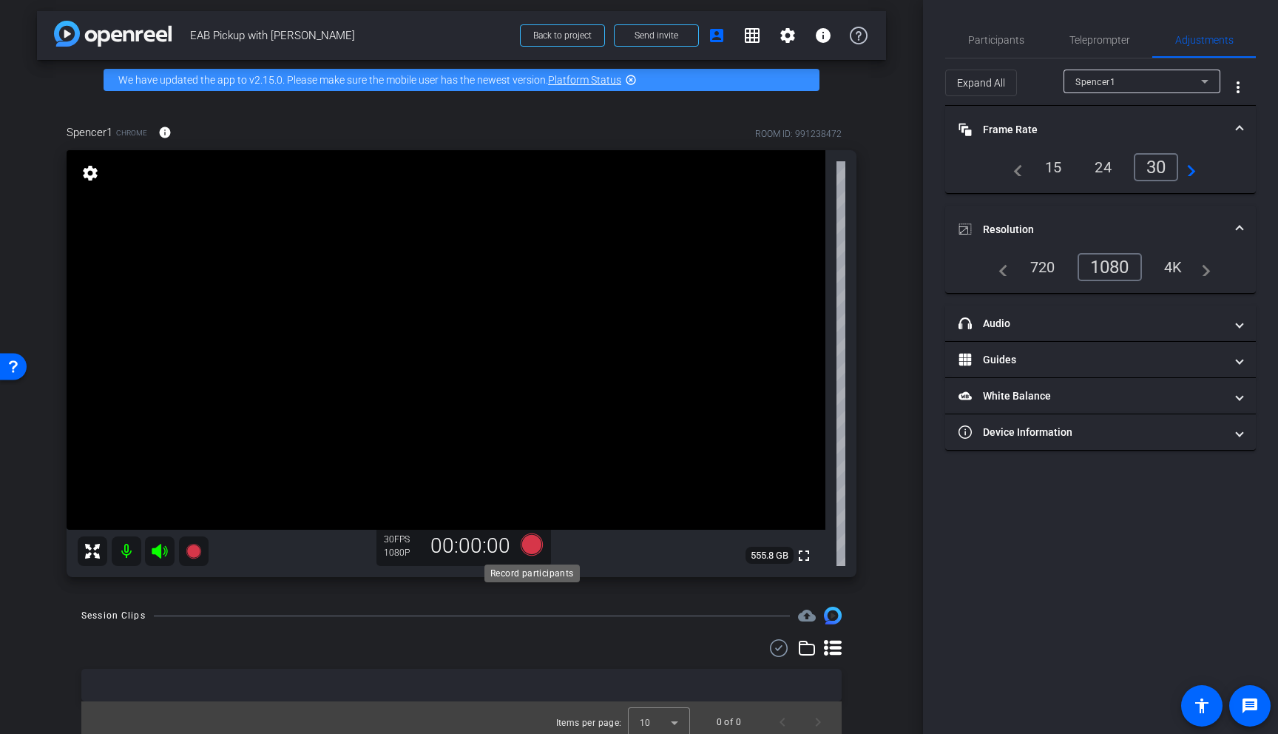
click at [535, 543] on icon at bounding box center [532, 544] width 22 height 22
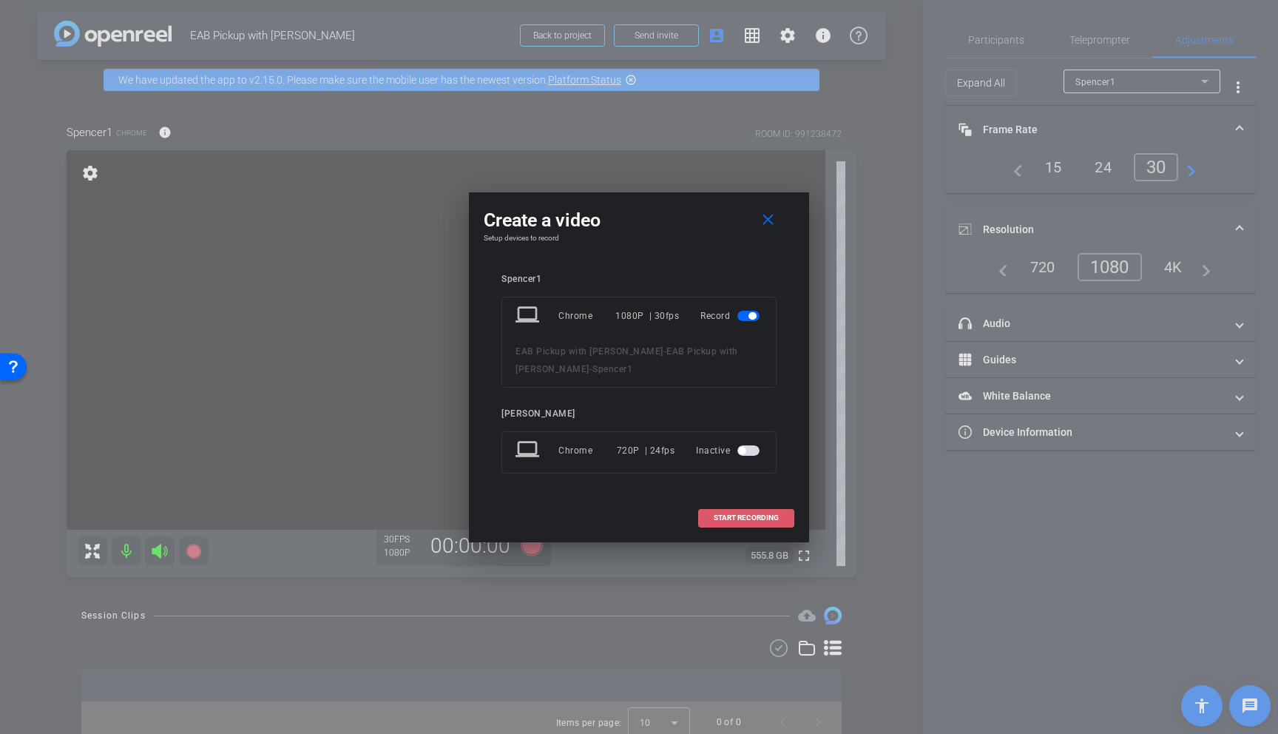
click at [706, 515] on span "START RECORDING" at bounding box center [746, 517] width 65 height 7
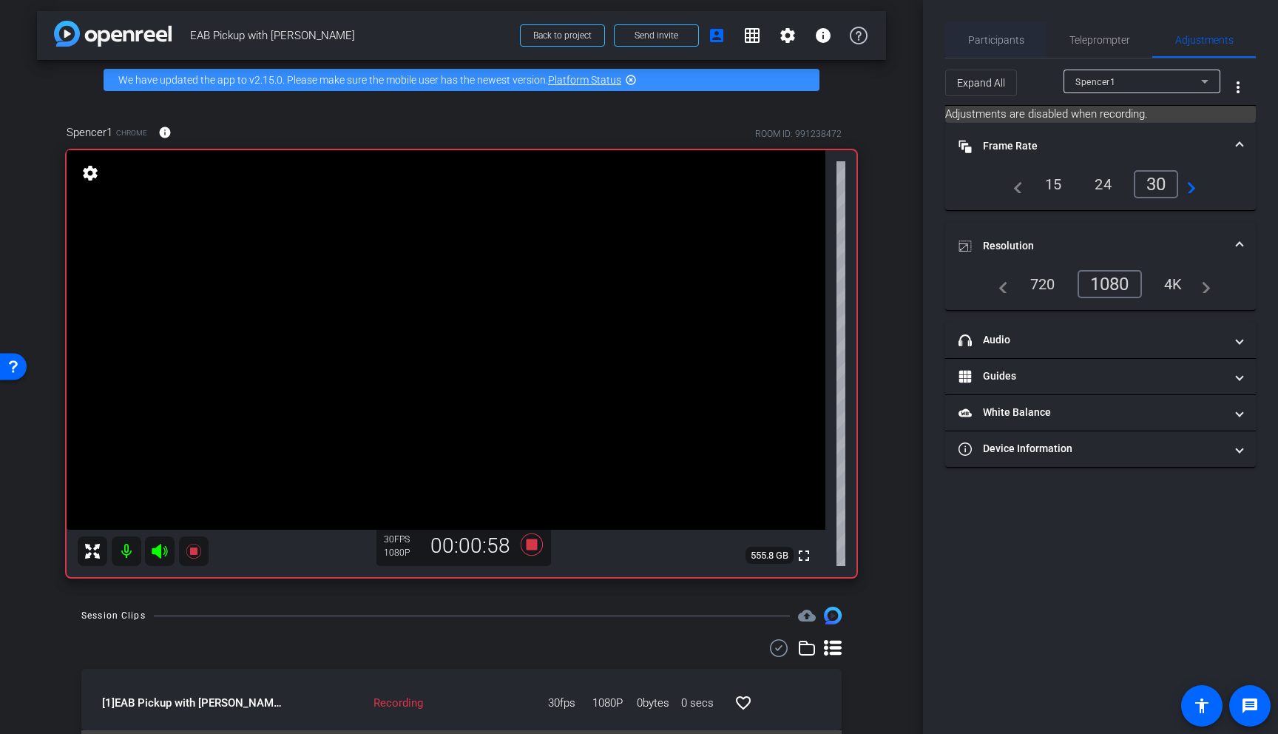
click at [706, 42] on span "Participants" at bounding box center [996, 40] width 56 height 10
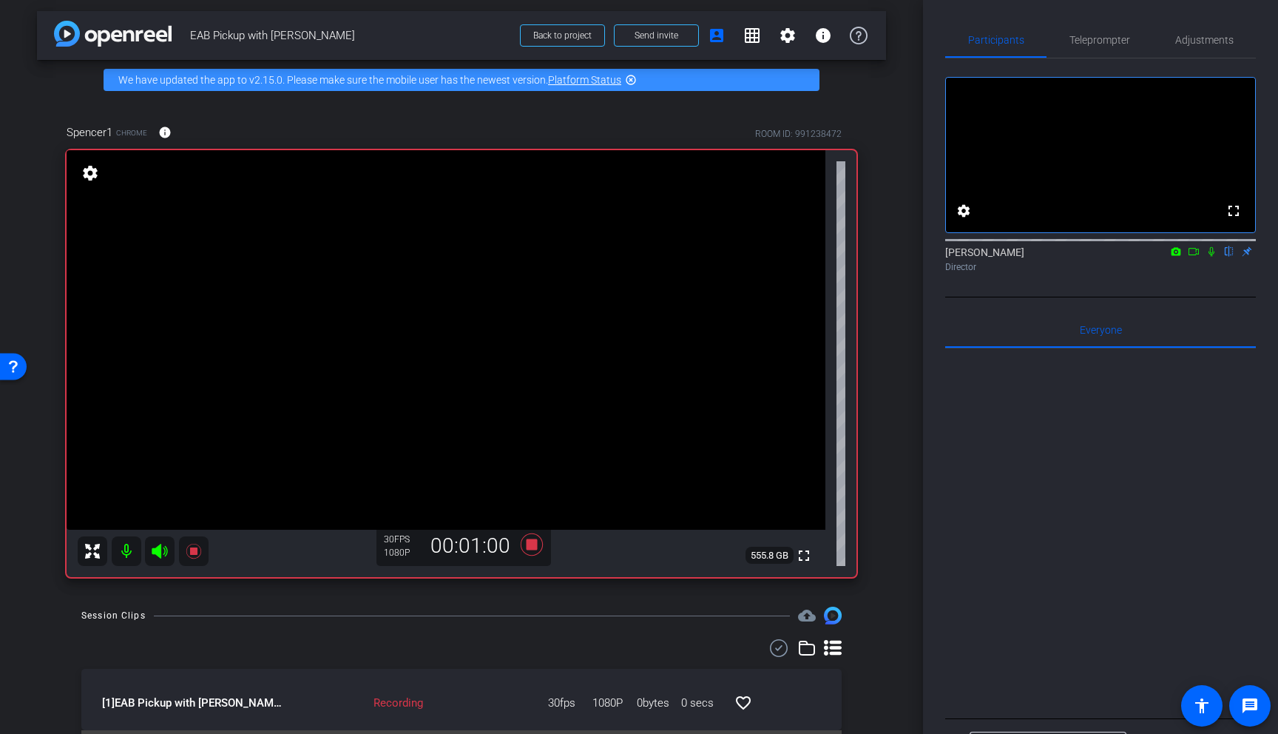
drag, startPoint x: 1215, startPoint y: 271, endPoint x: 1215, endPoint y: 286, distance: 14.1
click at [706, 257] on icon at bounding box center [1212, 251] width 12 height 10
drag, startPoint x: 1215, startPoint y: 272, endPoint x: 1212, endPoint y: 288, distance: 16.4
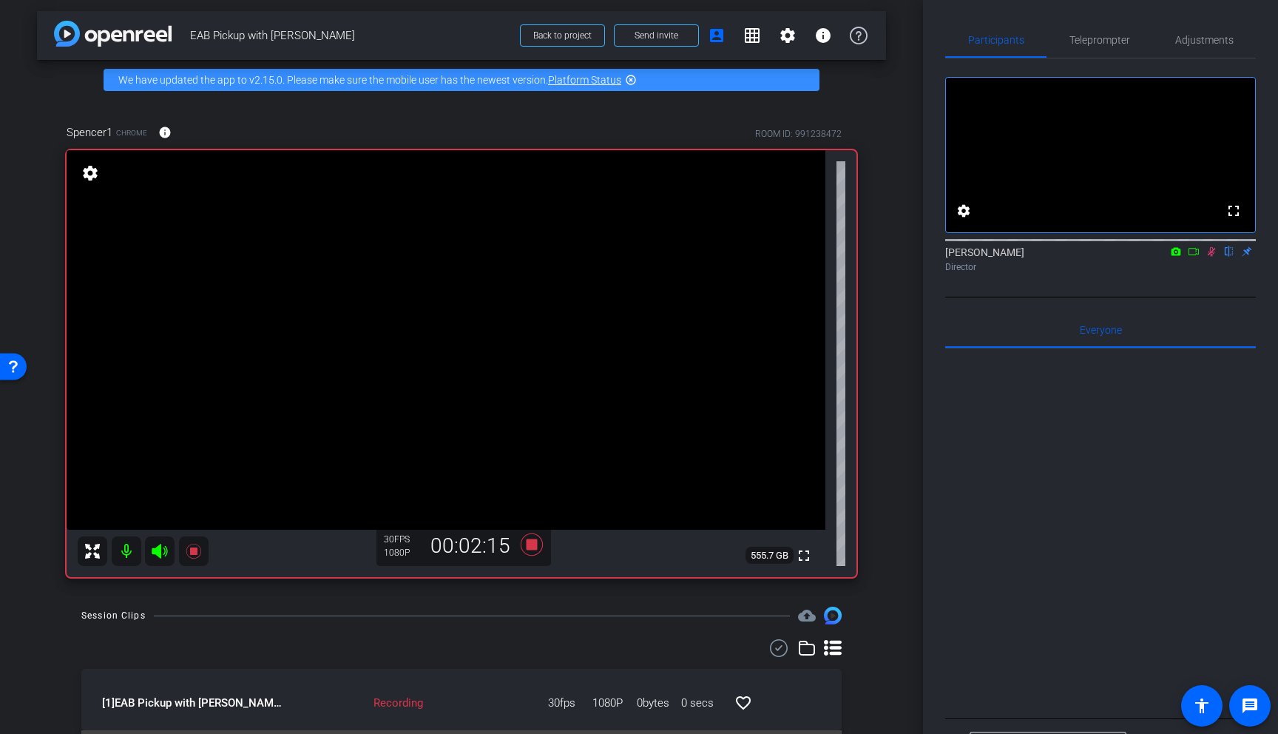
click at [706, 257] on icon at bounding box center [1212, 251] width 12 height 10
drag, startPoint x: 1217, startPoint y: 275, endPoint x: 1210, endPoint y: 289, distance: 15.6
click at [706, 257] on icon at bounding box center [1212, 251] width 12 height 10
click at [706, 256] on icon at bounding box center [1212, 251] width 12 height 10
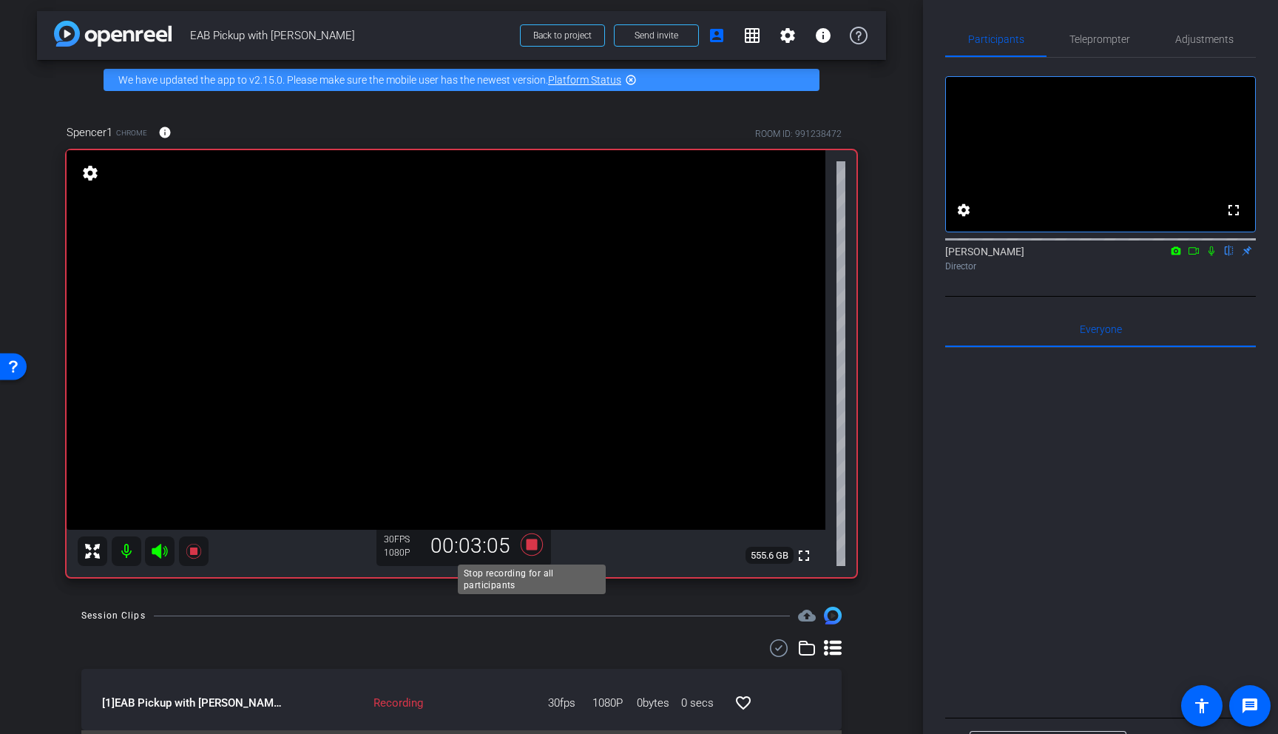
click at [530, 544] on icon at bounding box center [532, 544] width 22 height 22
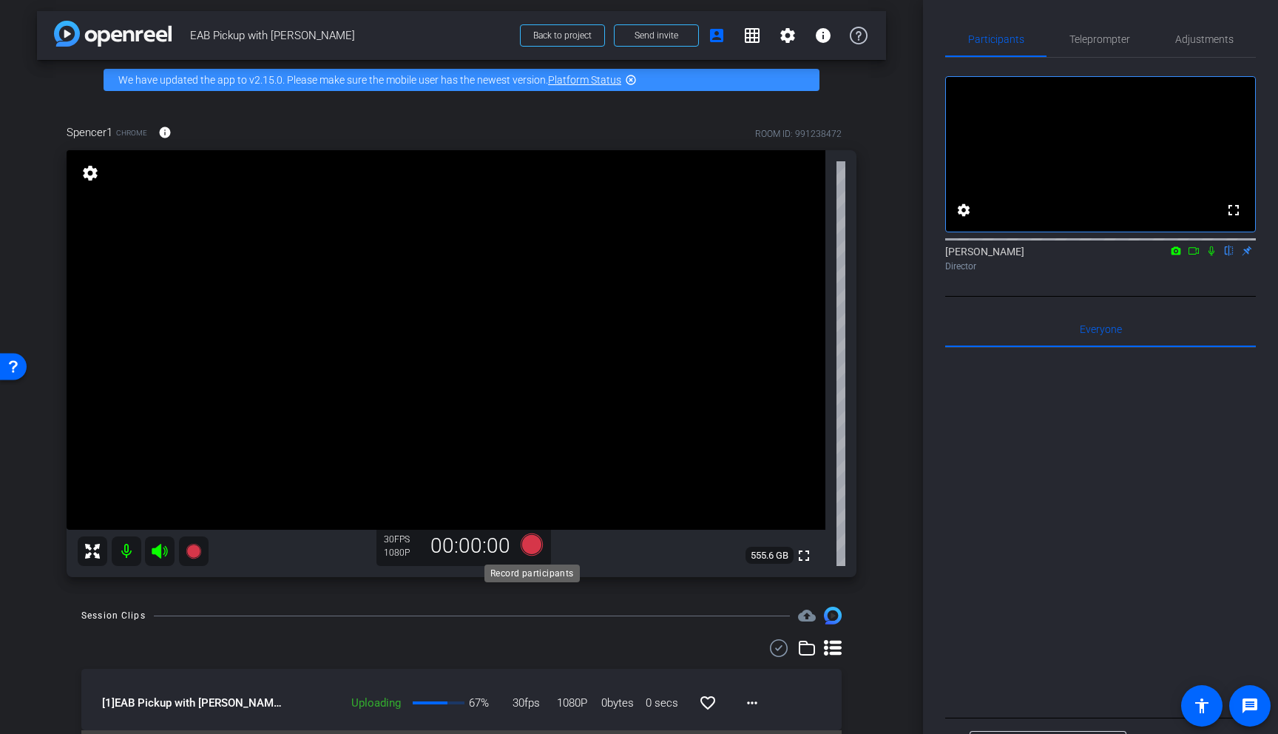
click at [533, 542] on icon at bounding box center [532, 544] width 22 height 22
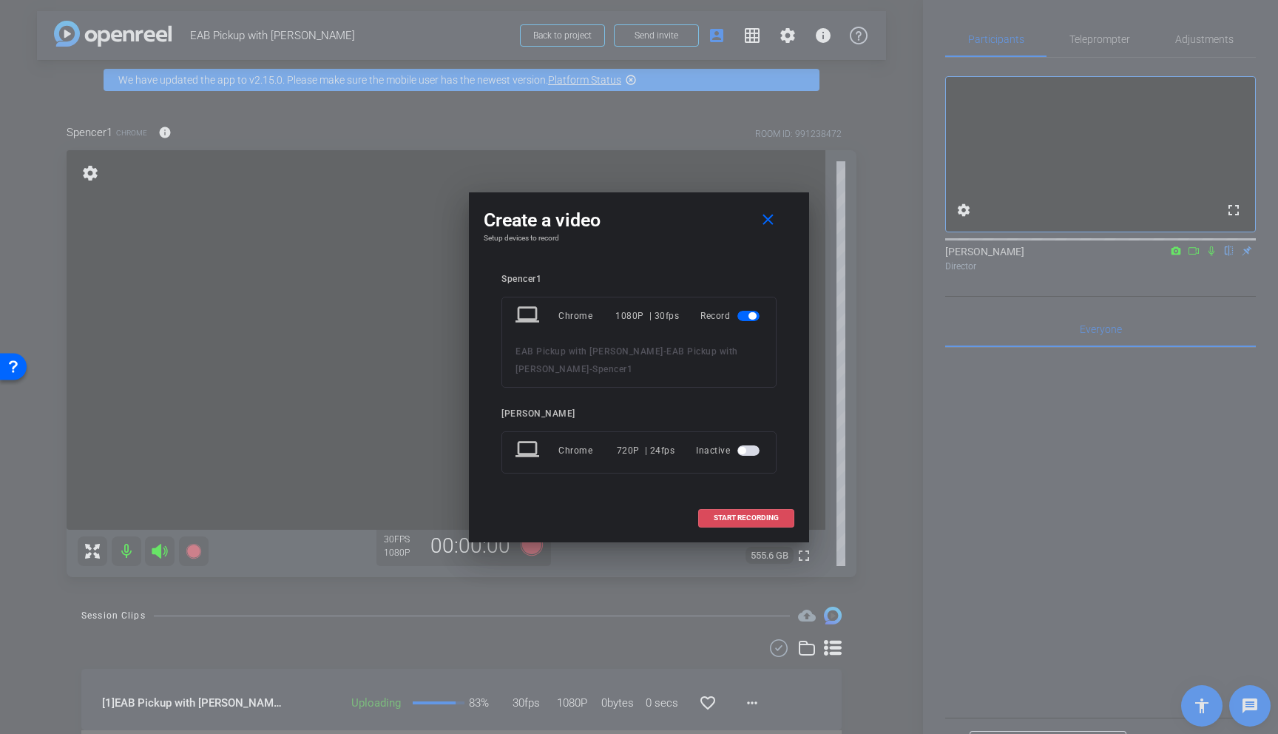
click at [706, 521] on span "START RECORDING" at bounding box center [746, 517] width 65 height 7
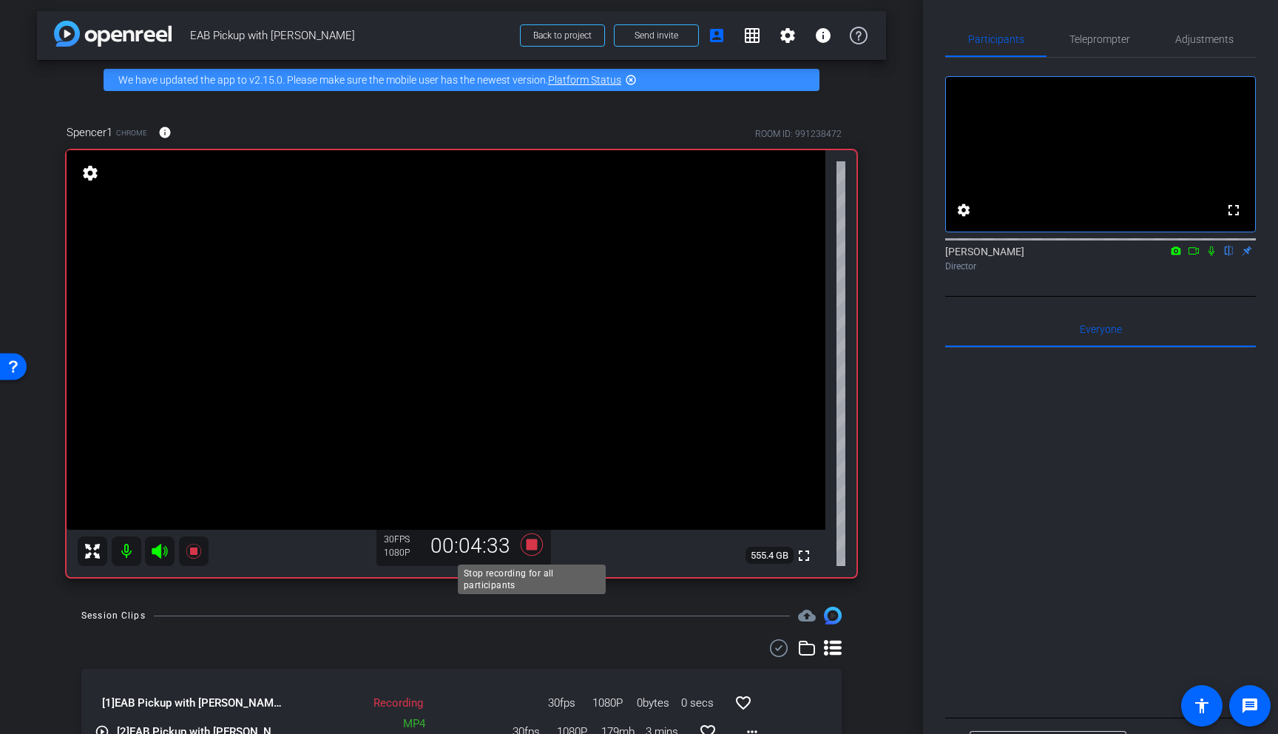
click at [532, 544] on icon at bounding box center [532, 544] width 22 height 22
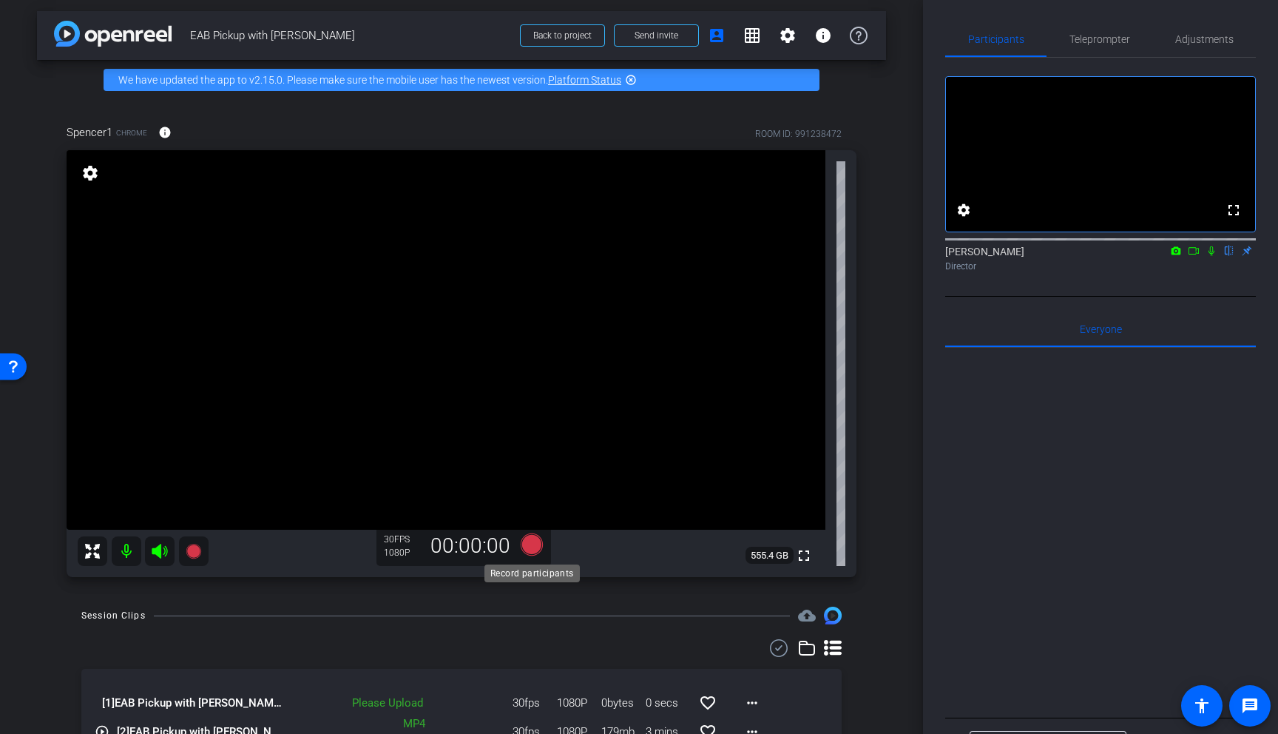
click at [538, 547] on icon at bounding box center [532, 544] width 22 height 22
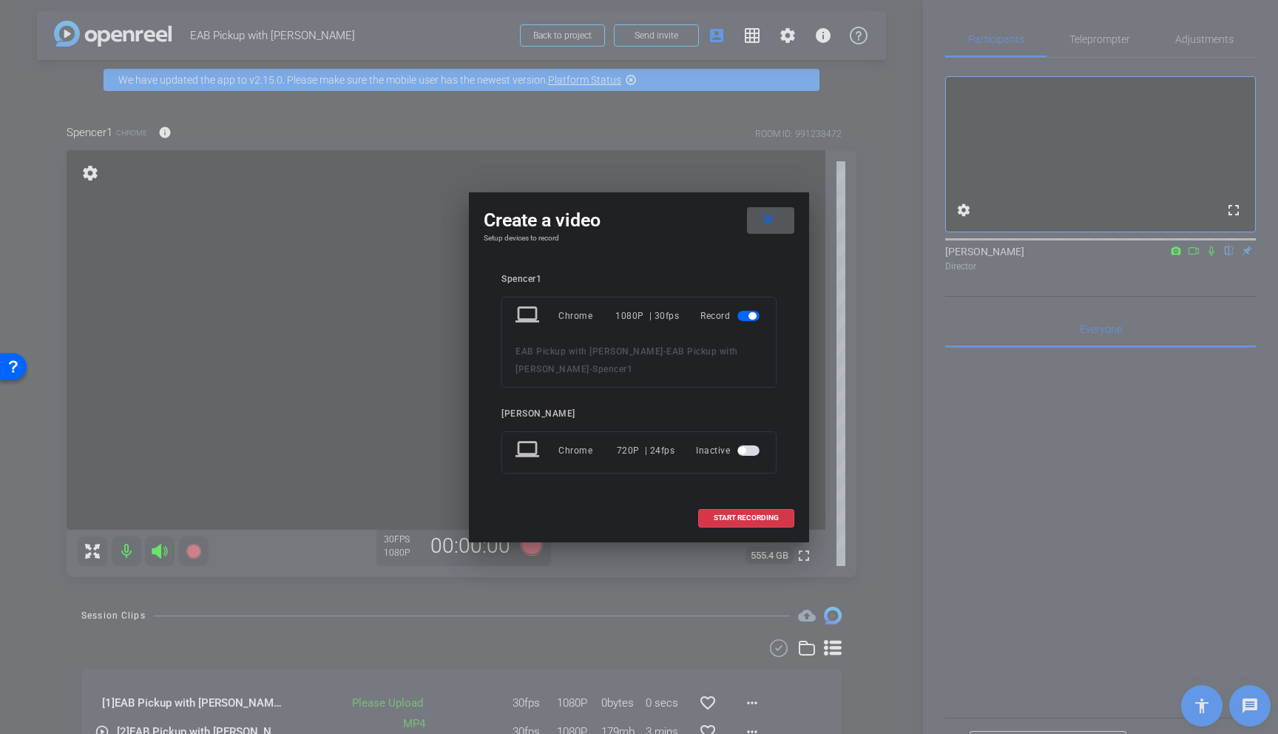
click at [538, 547] on div at bounding box center [639, 367] width 1278 height 734
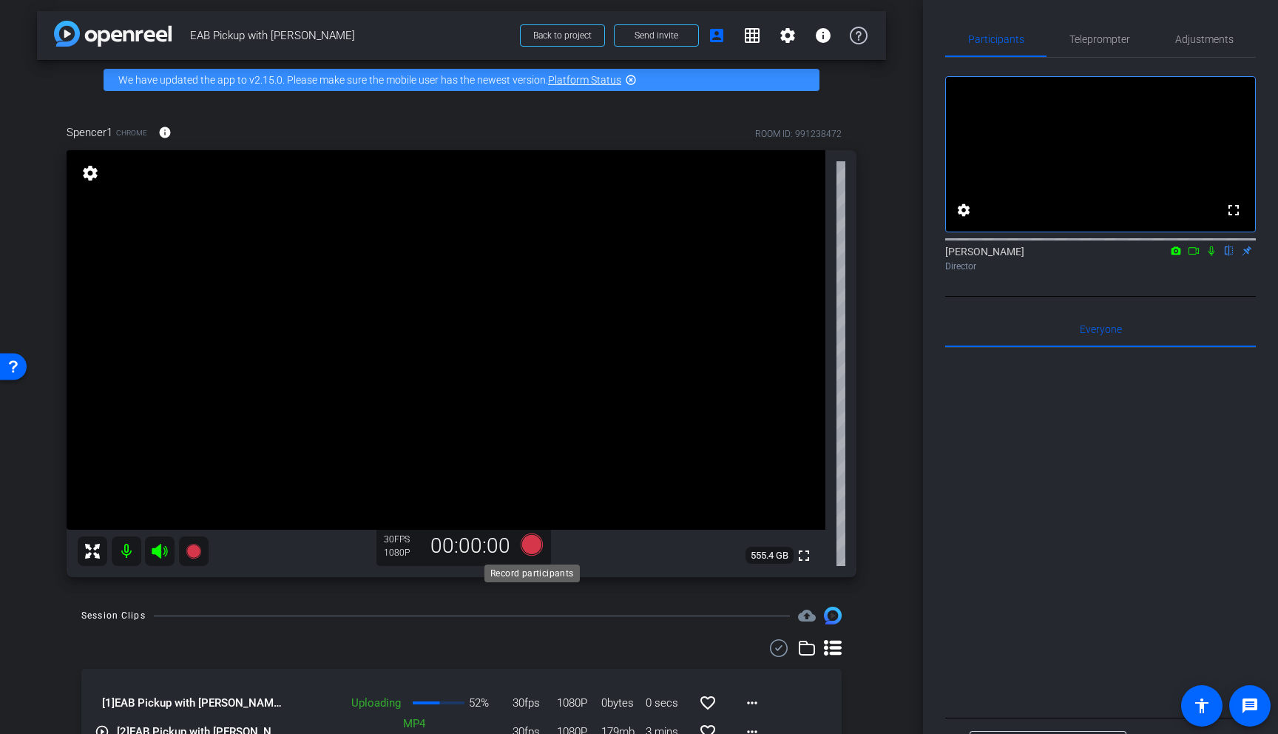
click at [535, 539] on icon at bounding box center [532, 544] width 22 height 22
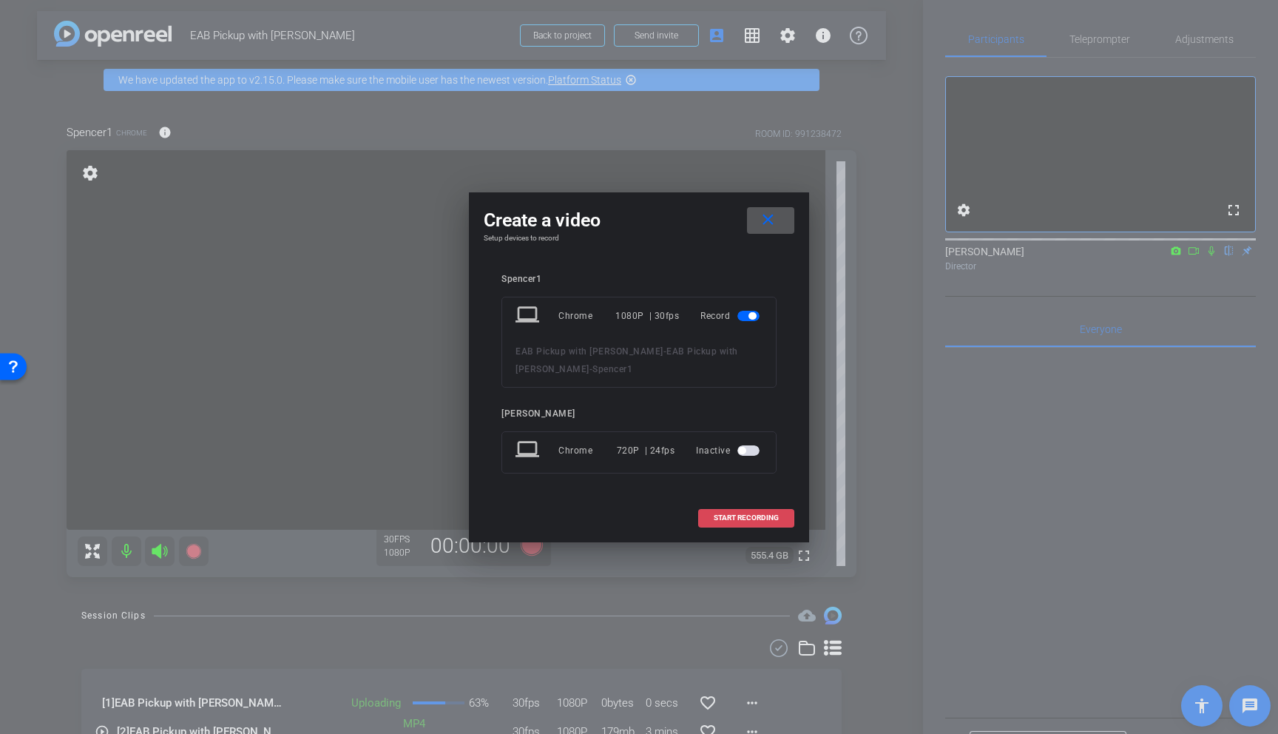
click at [706, 510] on span at bounding box center [746, 518] width 95 height 36
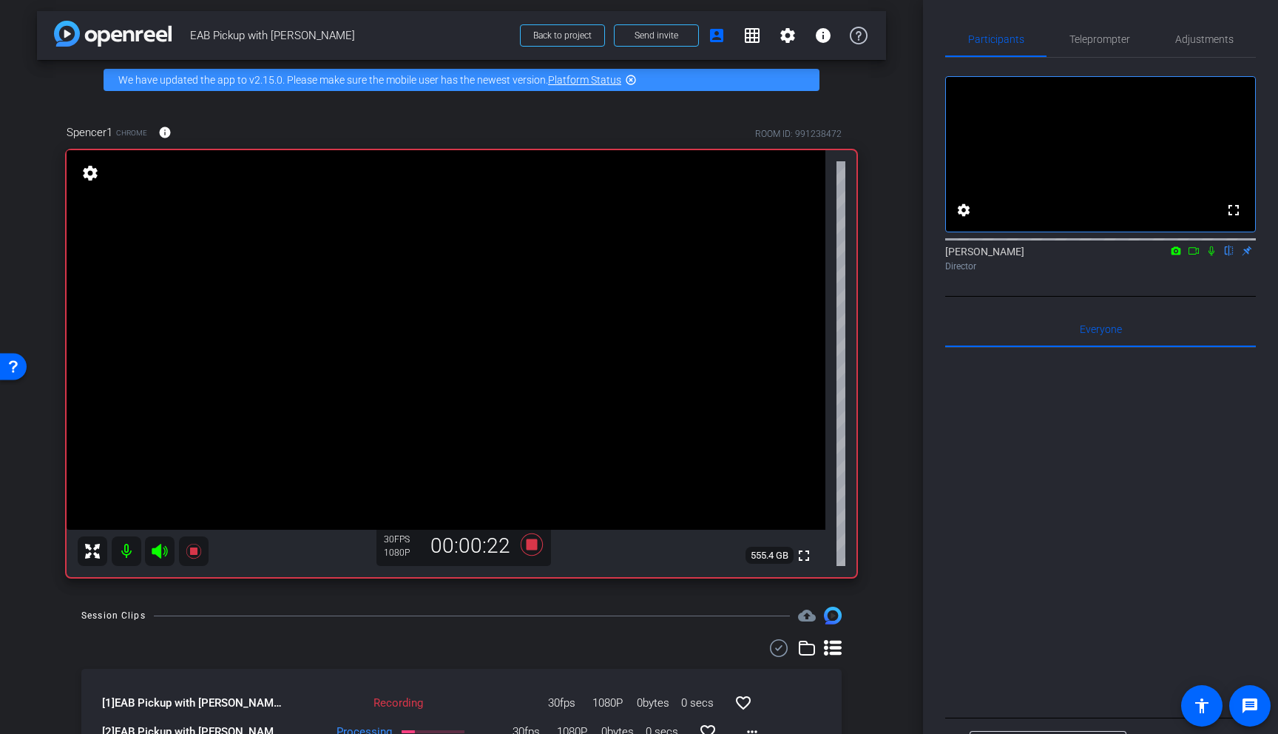
drag, startPoint x: 1213, startPoint y: 273, endPoint x: 1211, endPoint y: 282, distance: 9.1
click at [706, 256] on icon at bounding box center [1212, 251] width 12 height 10
drag, startPoint x: 1215, startPoint y: 274, endPoint x: 1215, endPoint y: 283, distance: 9.6
click at [706, 256] on icon at bounding box center [1212, 251] width 12 height 10
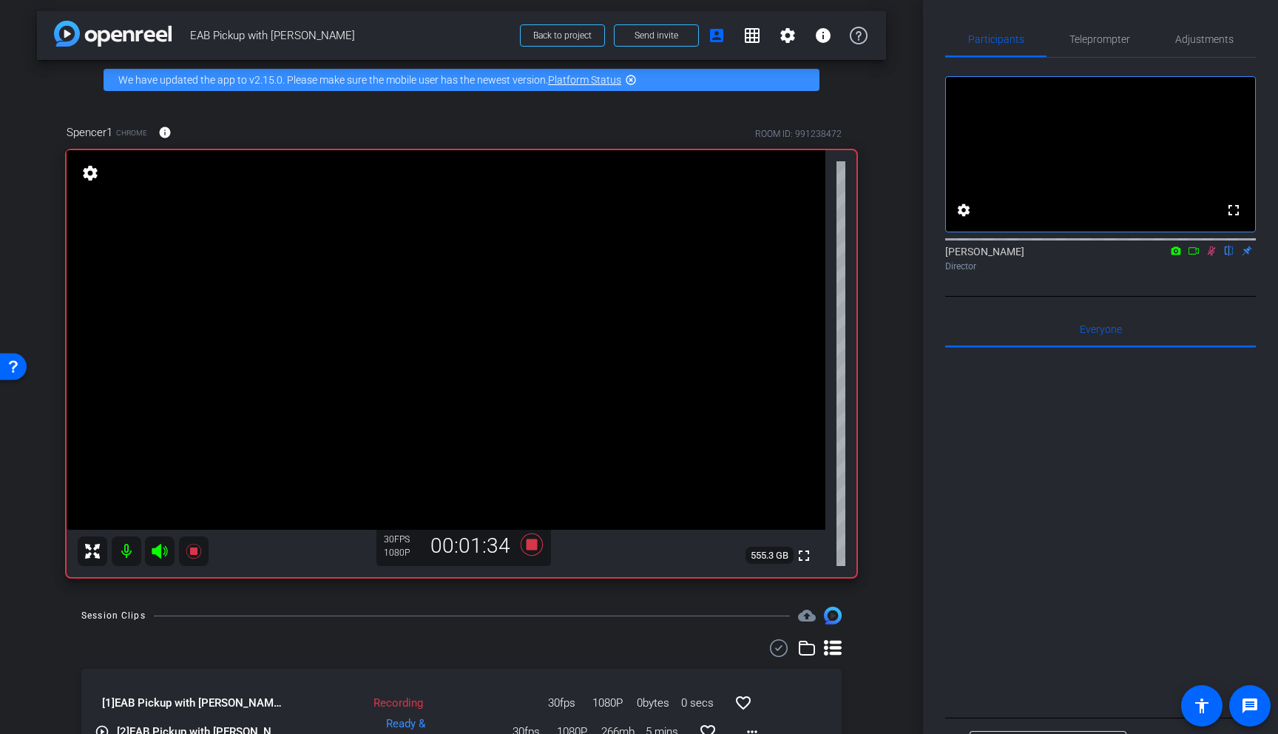
click at [706, 256] on icon at bounding box center [1212, 251] width 12 height 10
click at [527, 540] on icon at bounding box center [532, 544] width 22 height 22
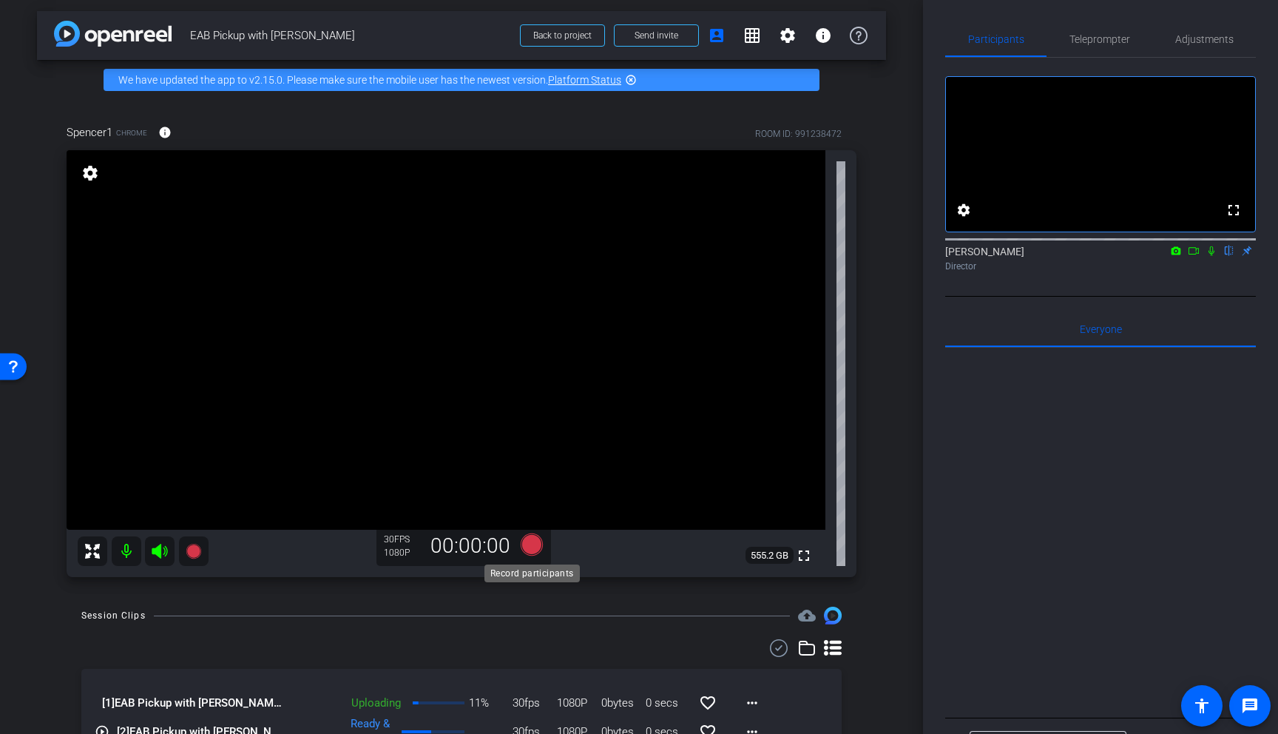
click at [535, 541] on icon at bounding box center [532, 544] width 22 height 22
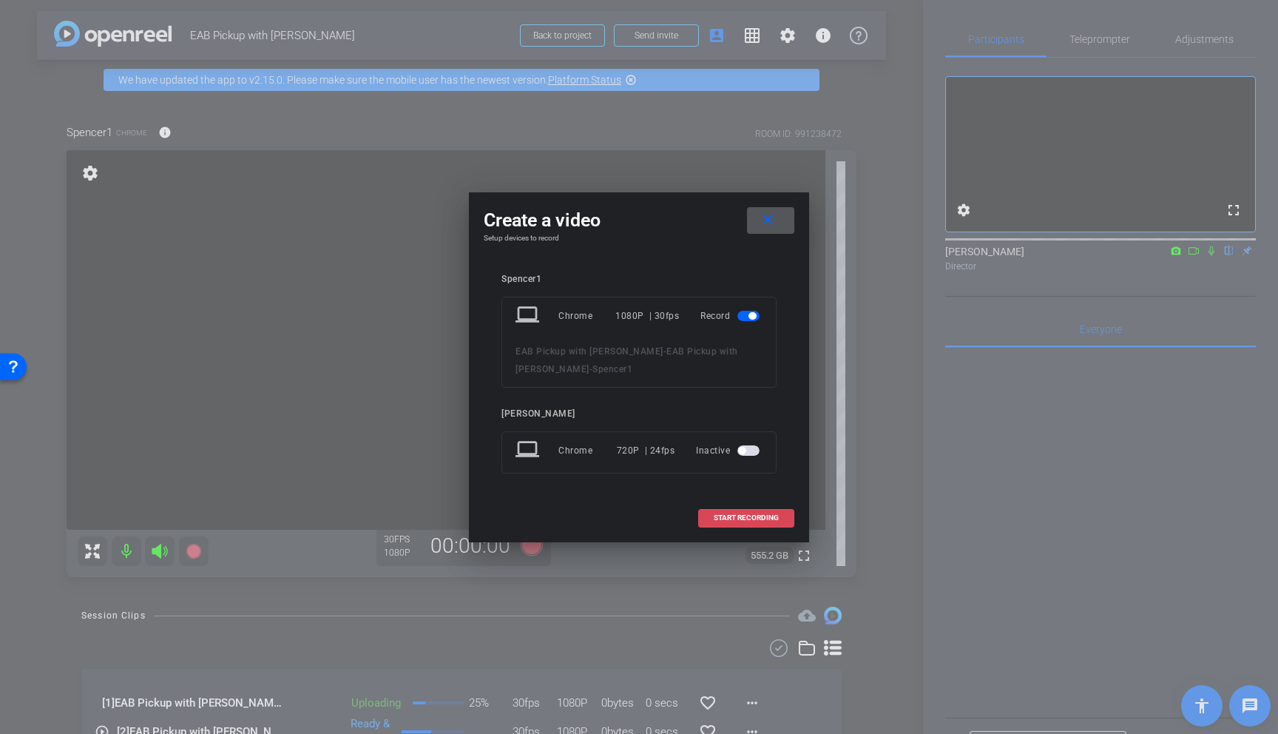
click at [706, 516] on span "START RECORDING" at bounding box center [746, 517] width 65 height 7
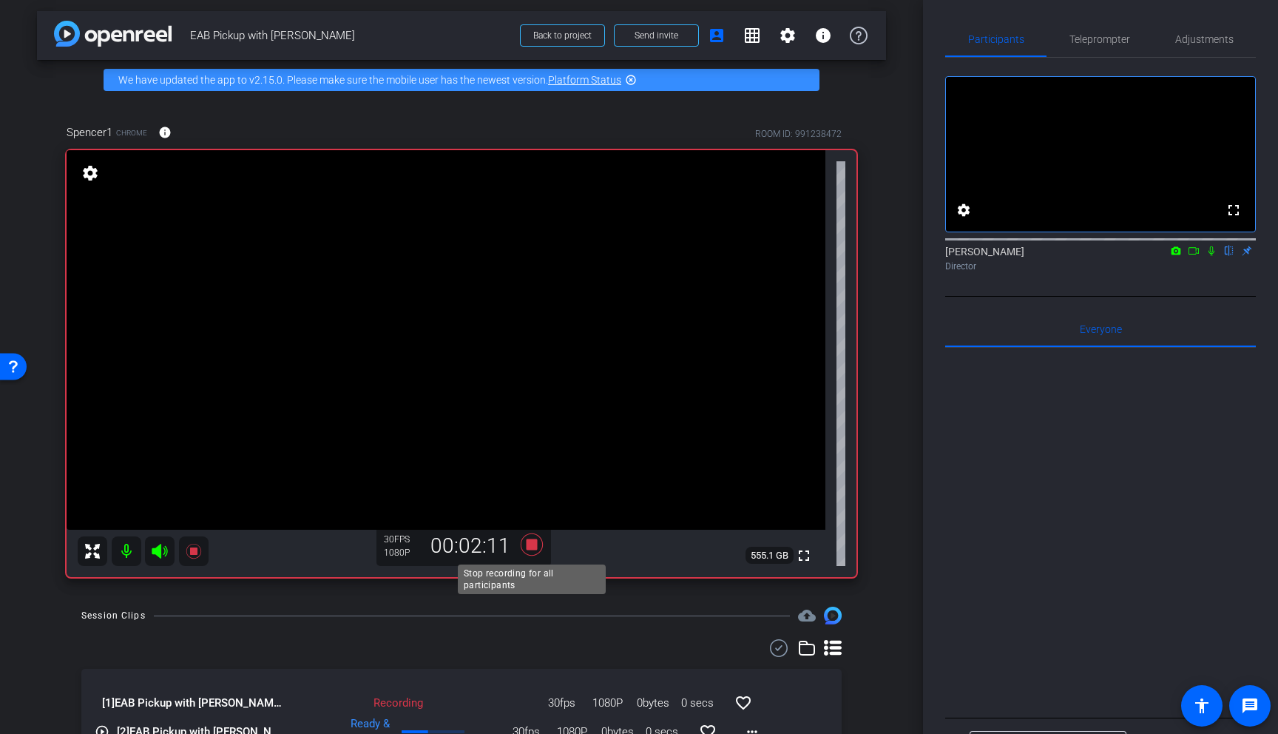
click at [533, 544] on icon at bounding box center [532, 544] width 22 height 22
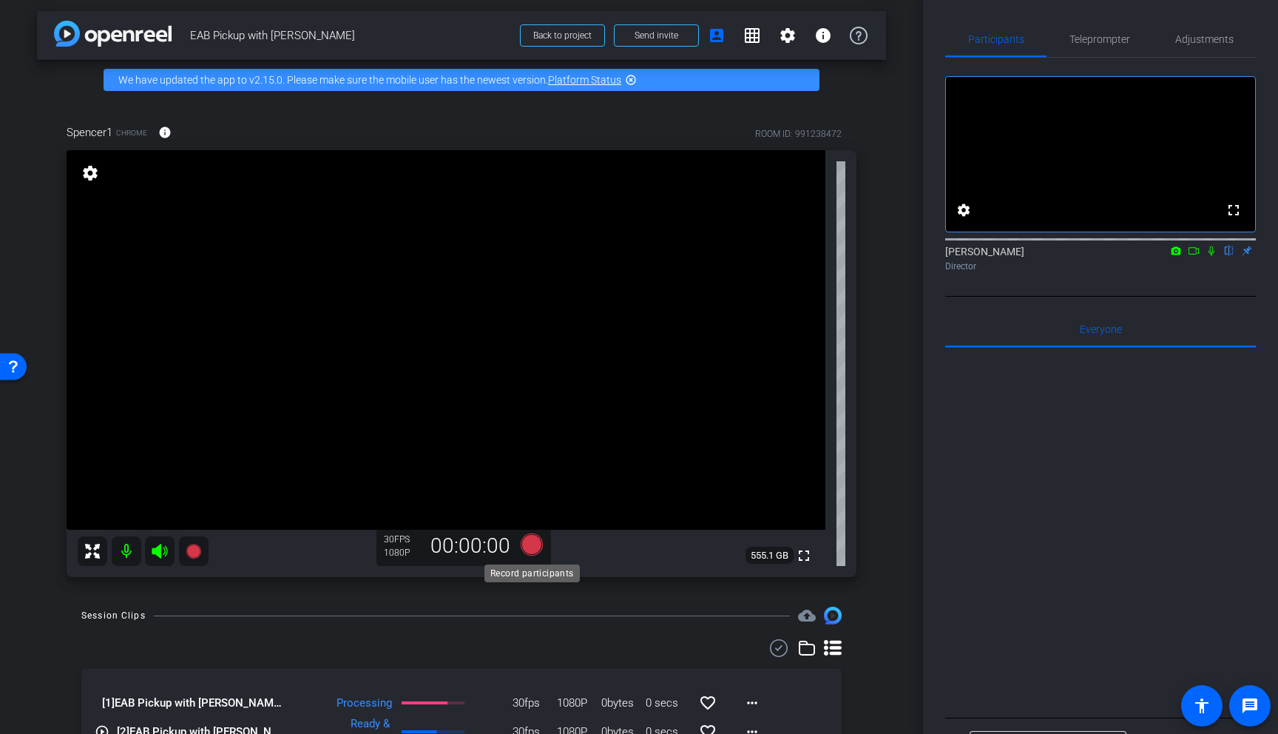
click at [535, 542] on icon at bounding box center [532, 544] width 22 height 22
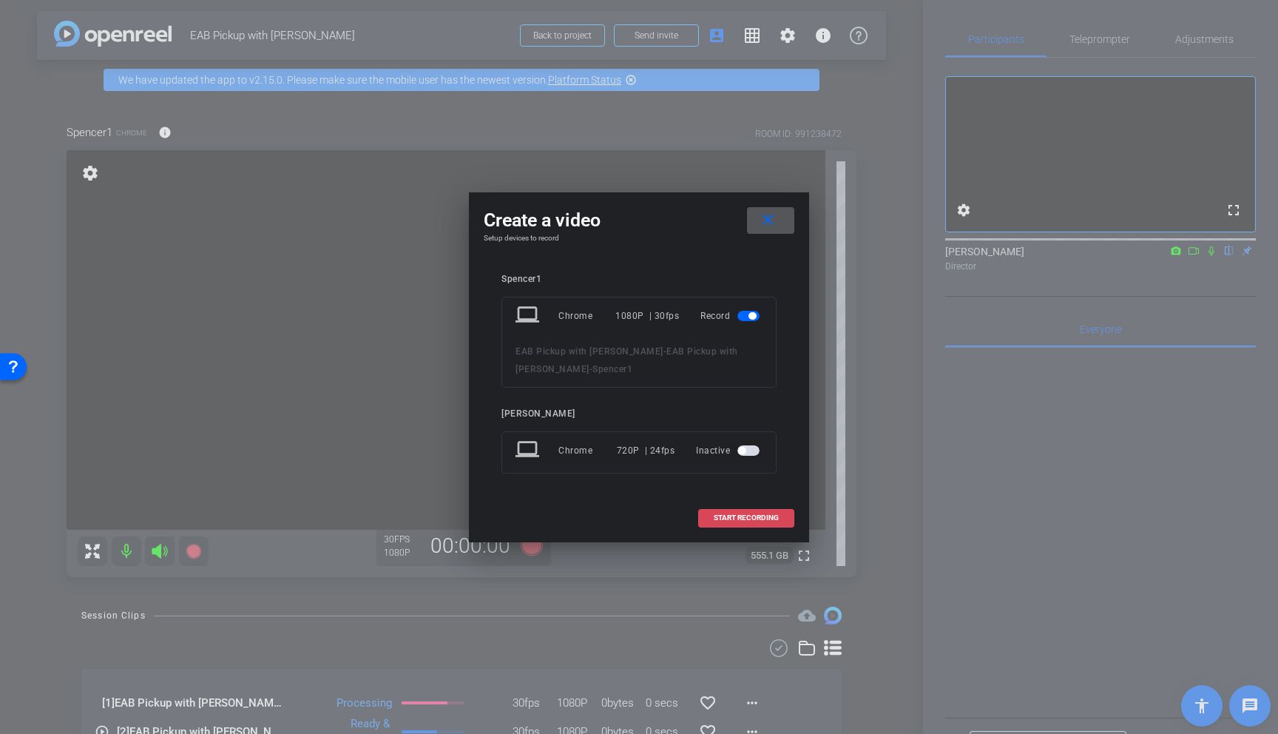
click at [706, 519] on span "START RECORDING" at bounding box center [746, 517] width 65 height 7
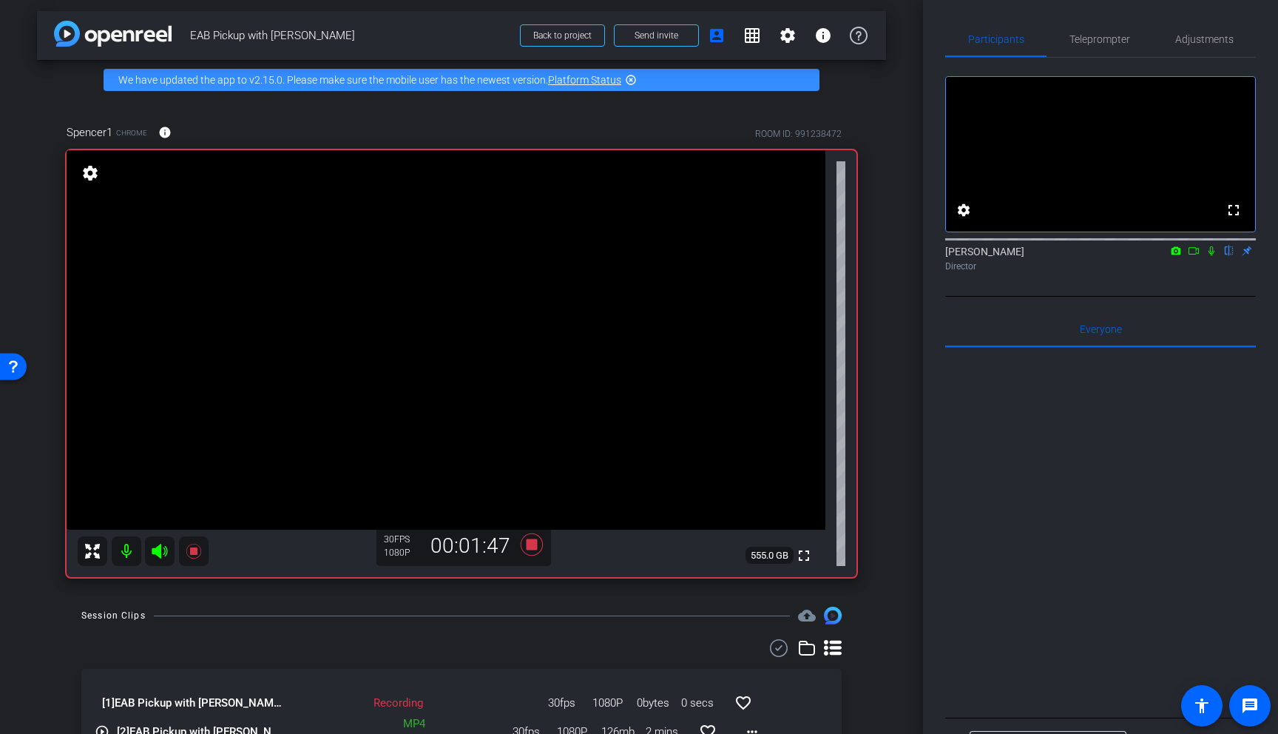
drag, startPoint x: 1215, startPoint y: 271, endPoint x: 1216, endPoint y: 293, distance: 22.2
click at [706, 256] on icon at bounding box center [1212, 251] width 12 height 10
drag, startPoint x: 1215, startPoint y: 270, endPoint x: 1206, endPoint y: 300, distance: 30.7
click at [706, 256] on icon at bounding box center [1212, 251] width 12 height 10
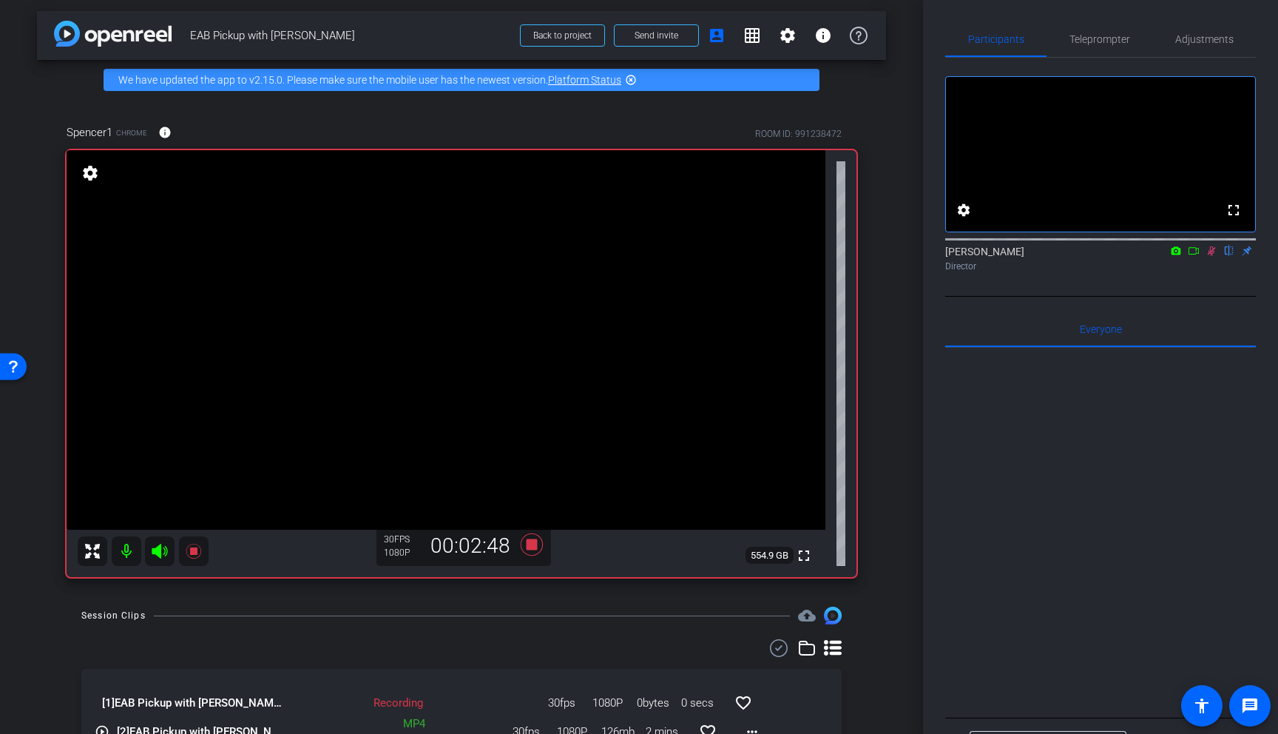
click at [706, 256] on icon at bounding box center [1212, 251] width 12 height 10
click at [527, 544] on icon at bounding box center [532, 544] width 22 height 22
click at [536, 541] on icon at bounding box center [532, 544] width 22 height 22
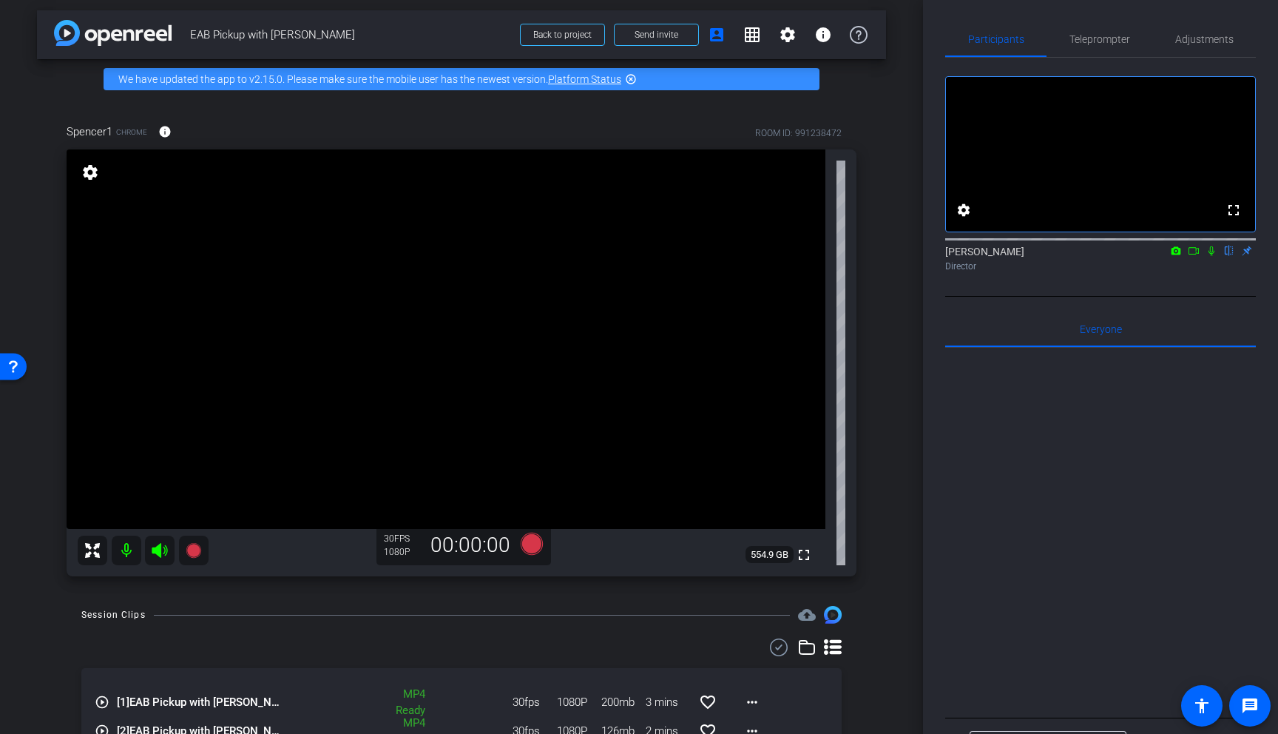
scroll to position [0, 0]
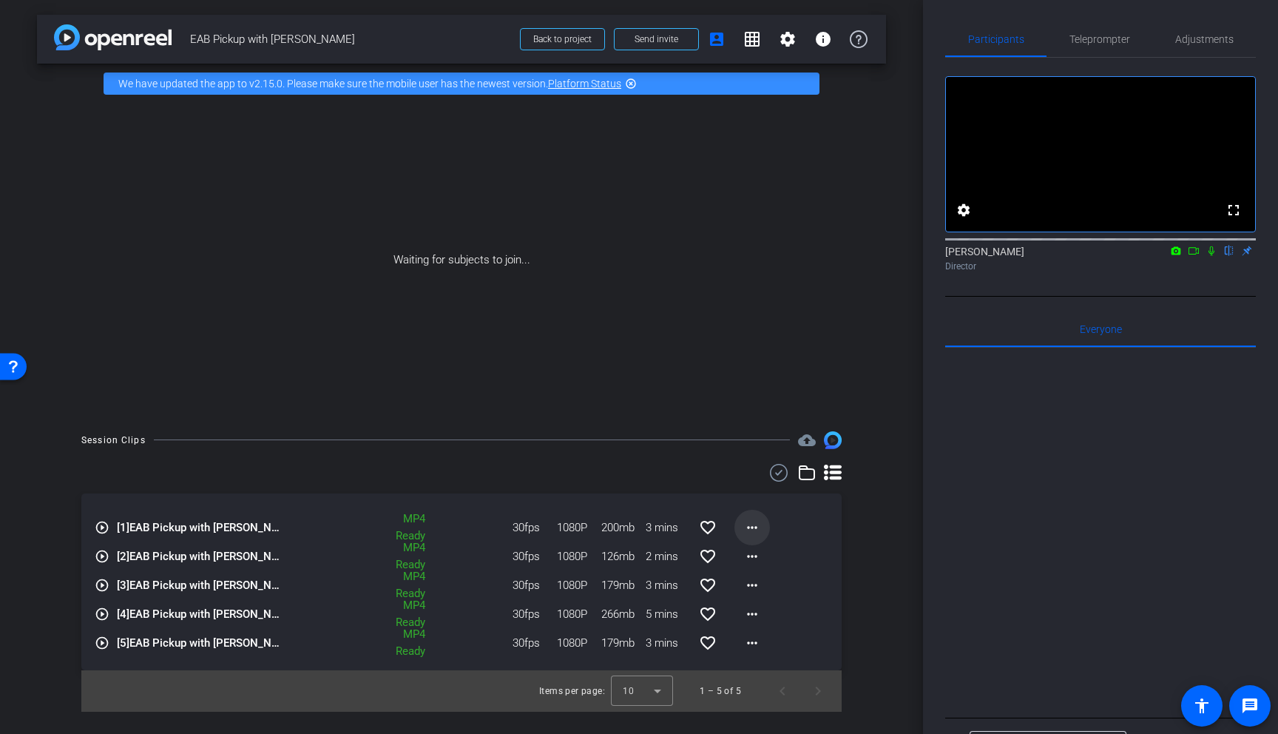
click at [706, 527] on mat-icon "more_horiz" at bounding box center [752, 528] width 18 height 18
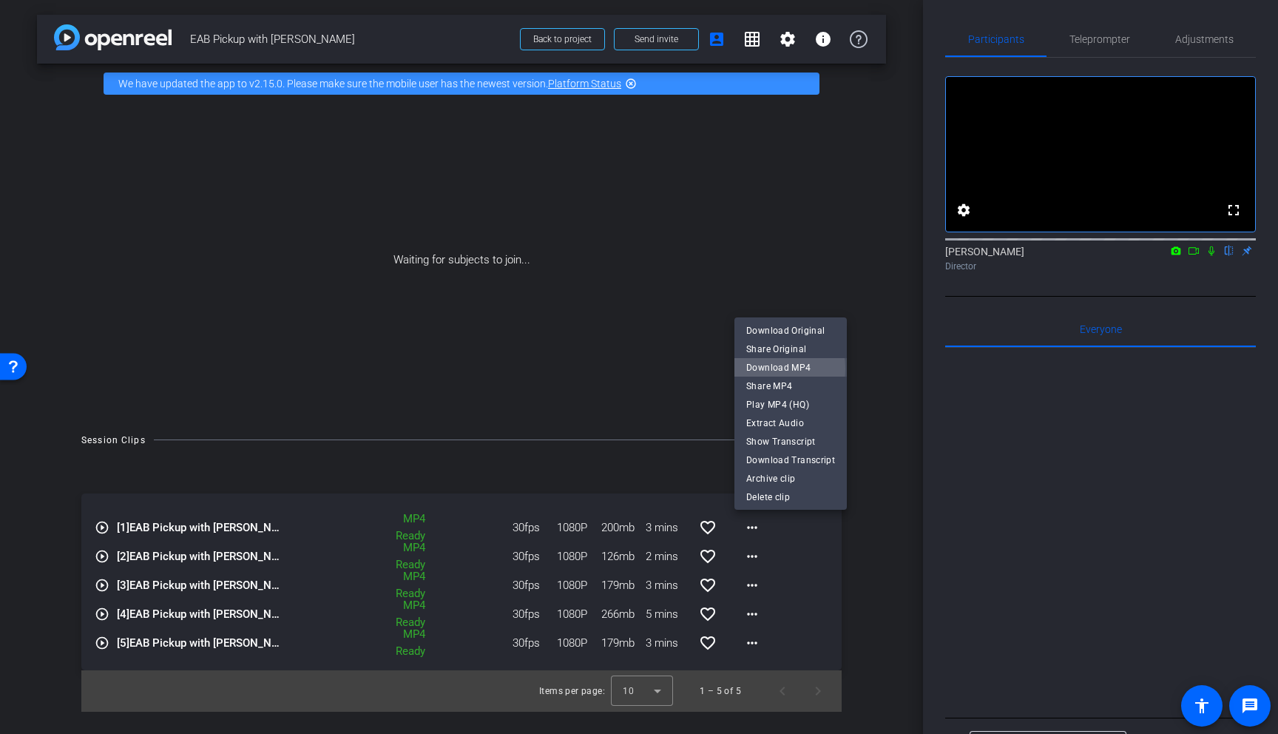
click at [706, 368] on span "Download MP4" at bounding box center [790, 368] width 89 height 18
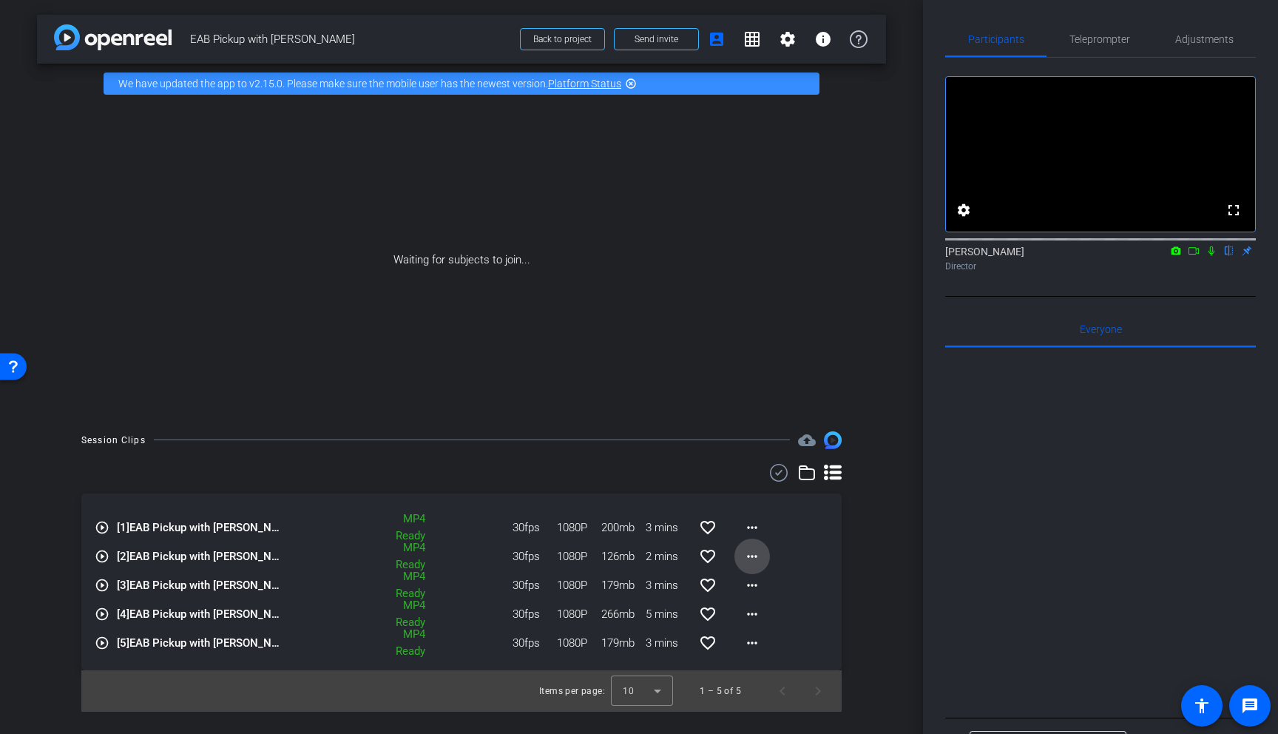
click at [706, 556] on mat-icon "more_horiz" at bounding box center [752, 556] width 18 height 18
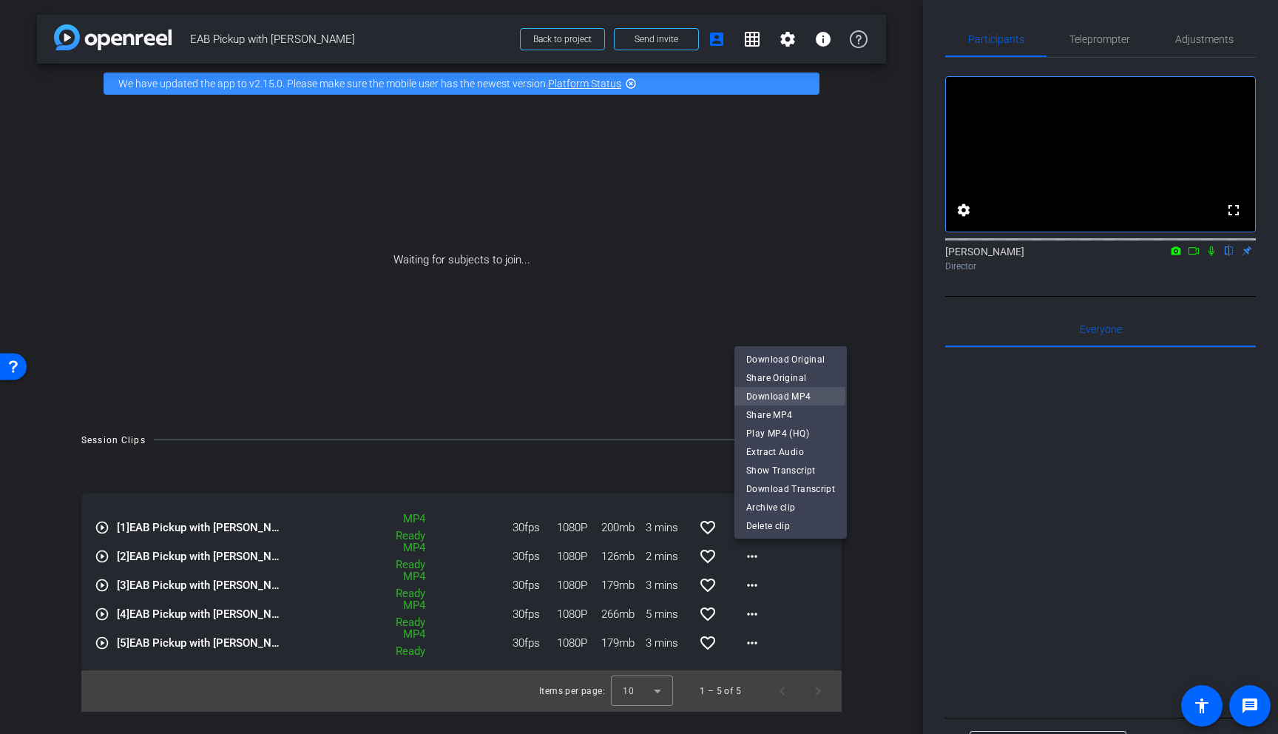
click at [706, 395] on span "Download MP4" at bounding box center [790, 397] width 89 height 18
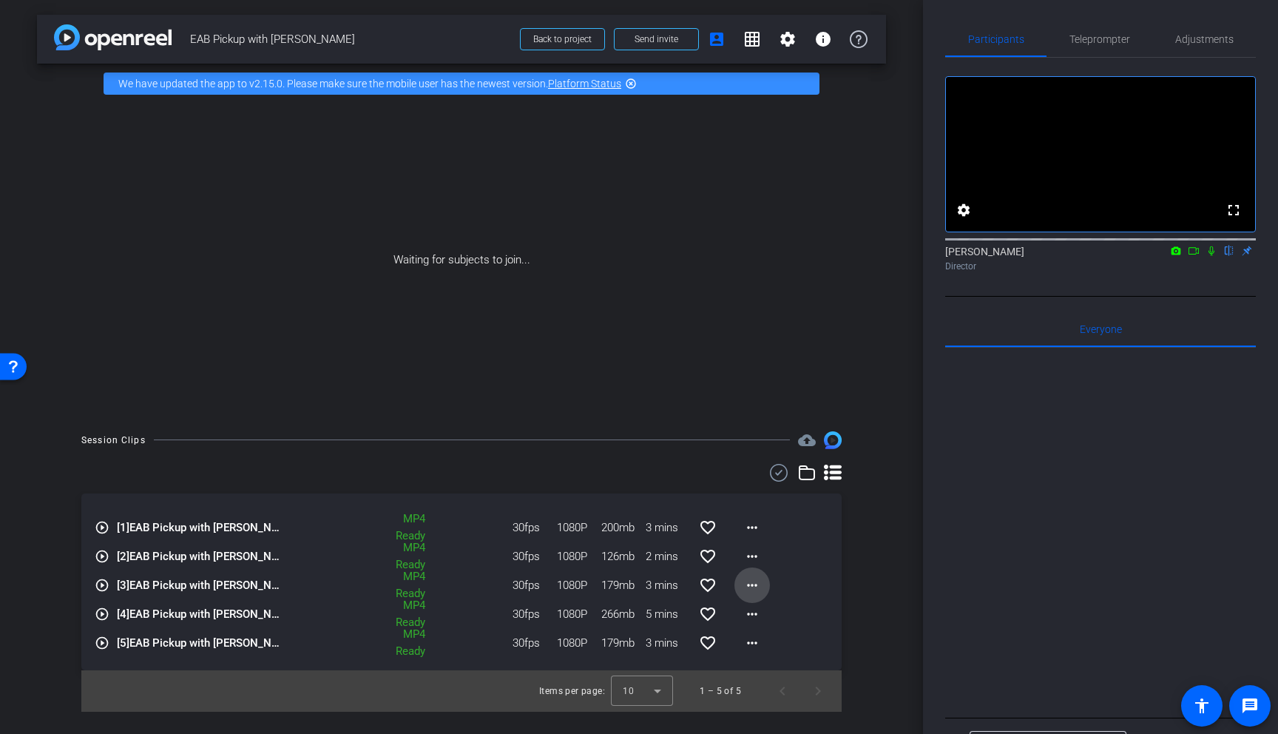
click at [706, 585] on mat-icon "more_horiz" at bounding box center [752, 585] width 18 height 18
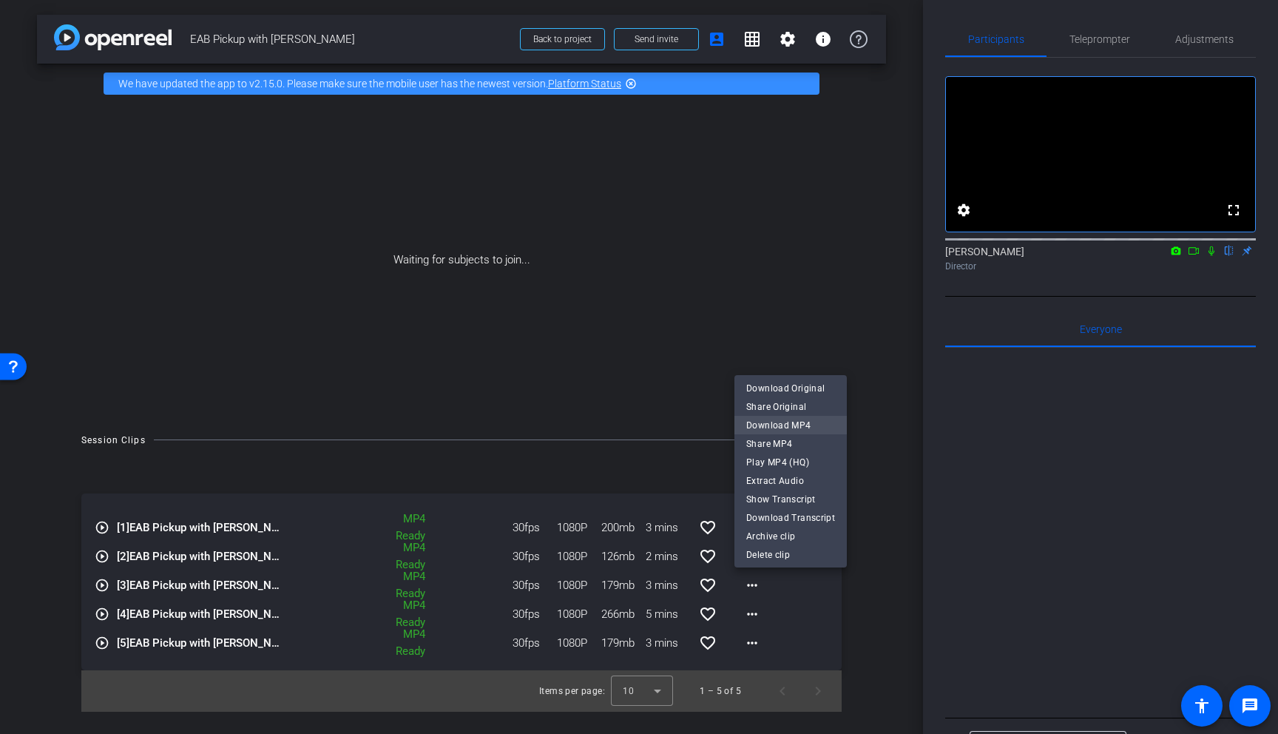
click at [706, 424] on span "Download MP4" at bounding box center [790, 425] width 89 height 18
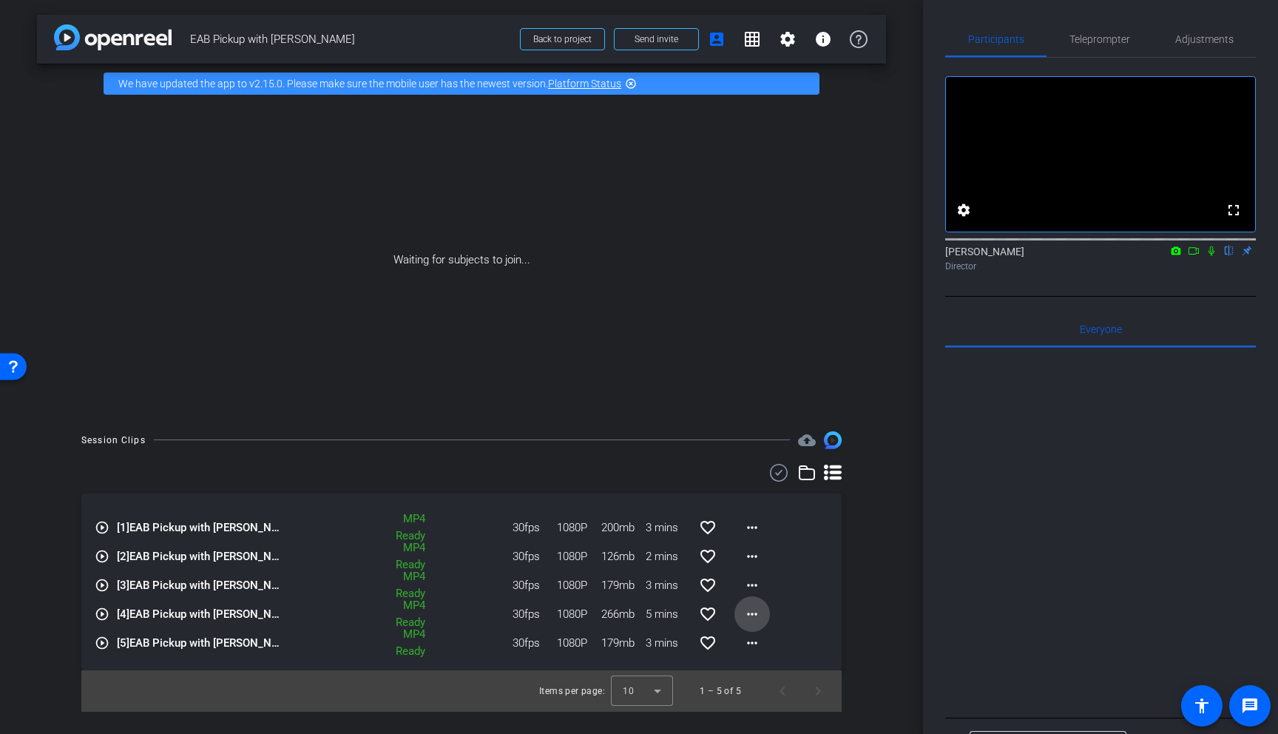
click at [706, 616] on mat-icon "more_horiz" at bounding box center [752, 614] width 18 height 18
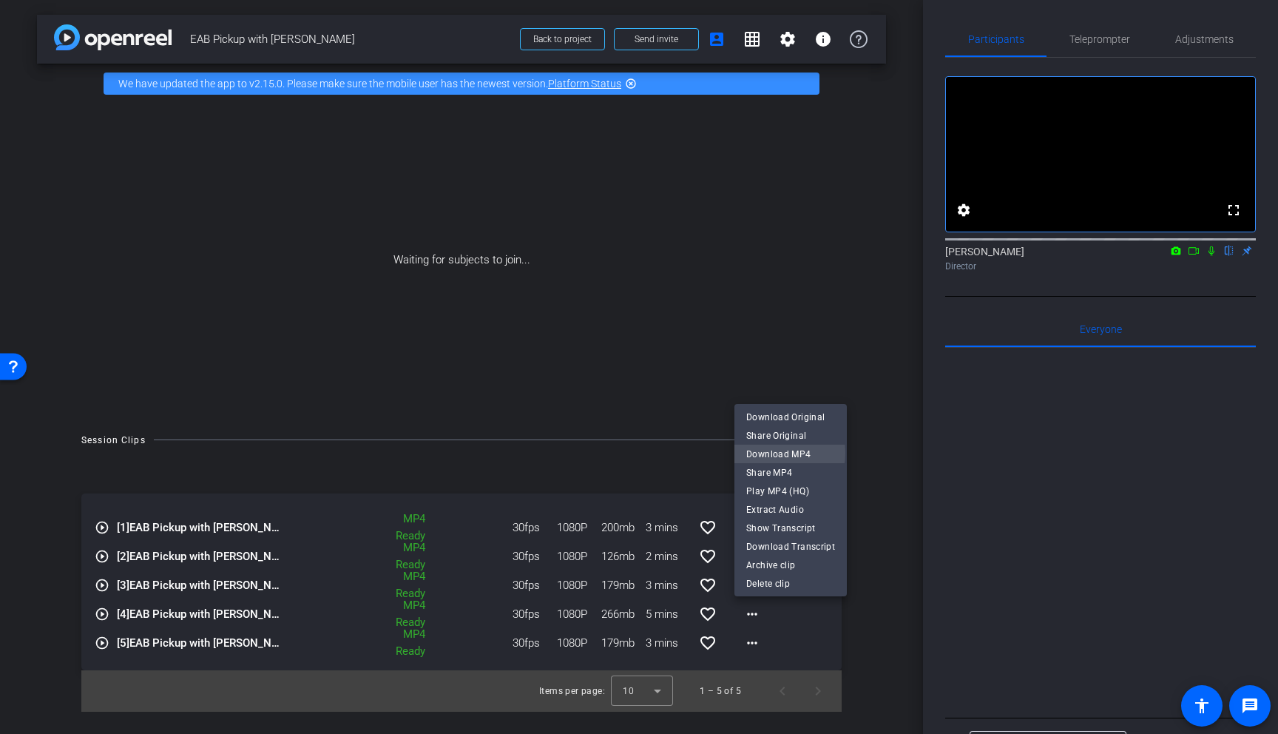
click at [706, 453] on span "Download MP4" at bounding box center [790, 454] width 89 height 18
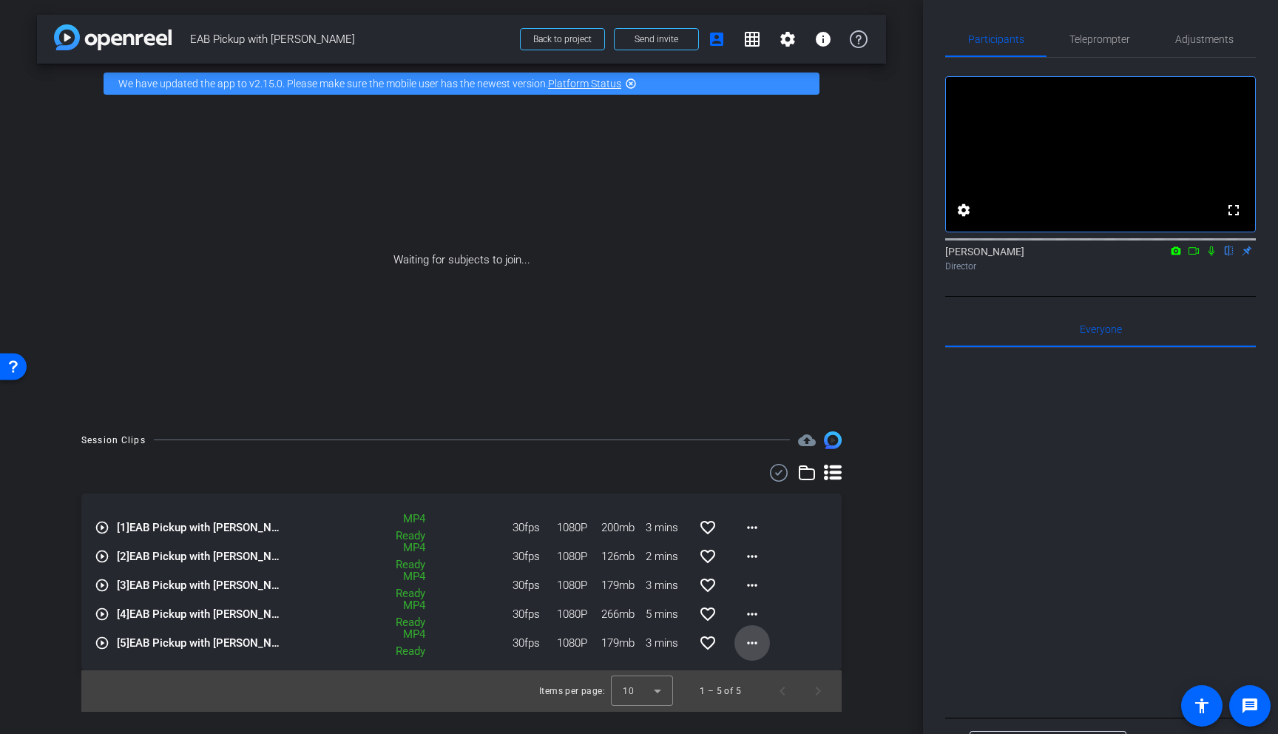
click at [706, 642] on mat-icon "more_horiz" at bounding box center [752, 643] width 18 height 18
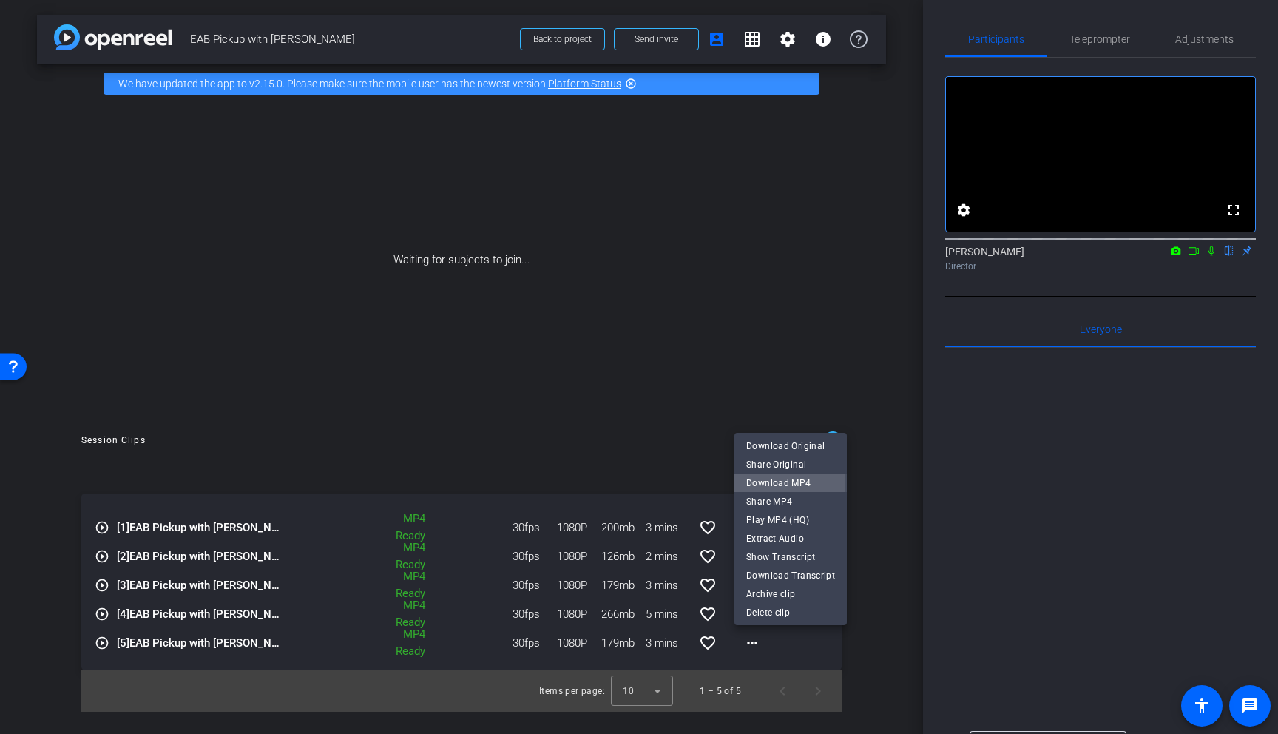
click at [706, 482] on span "Download MP4" at bounding box center [790, 483] width 89 height 18
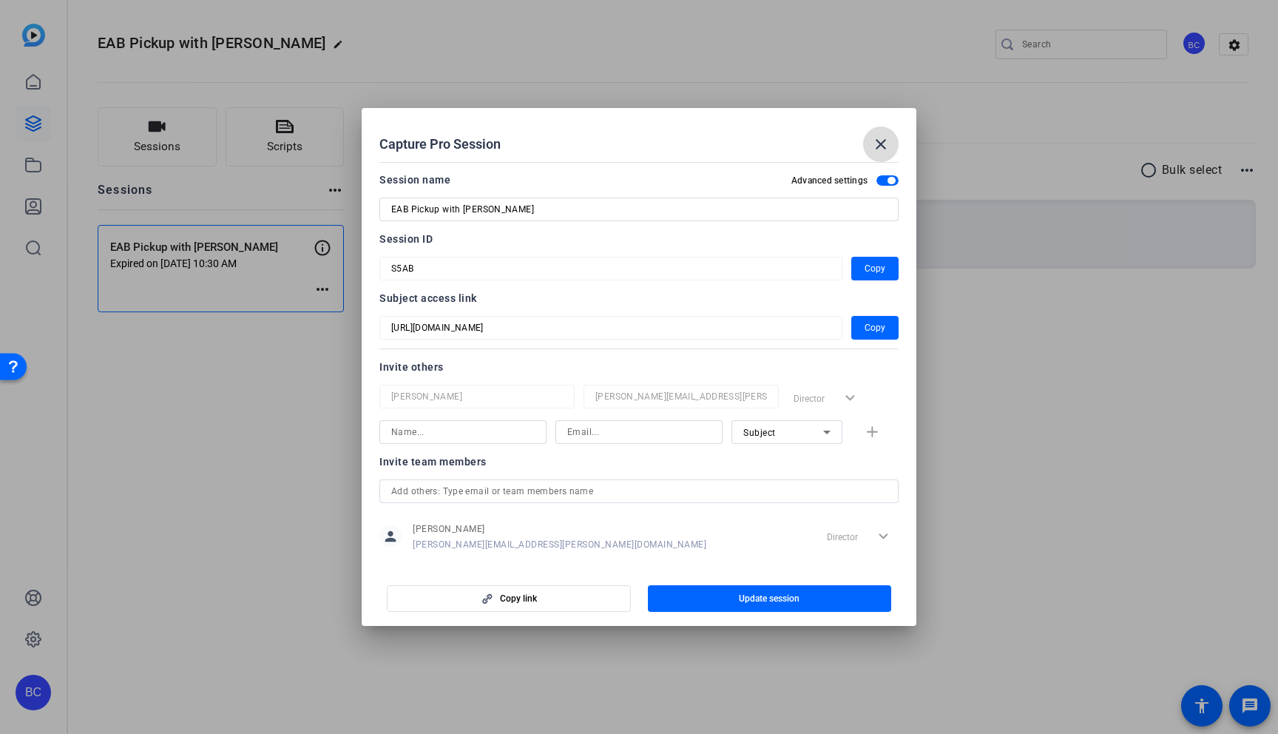
click at [885, 140] on mat-icon "close" at bounding box center [881, 144] width 18 height 18
